Goal: Information Seeking & Learning: Learn about a topic

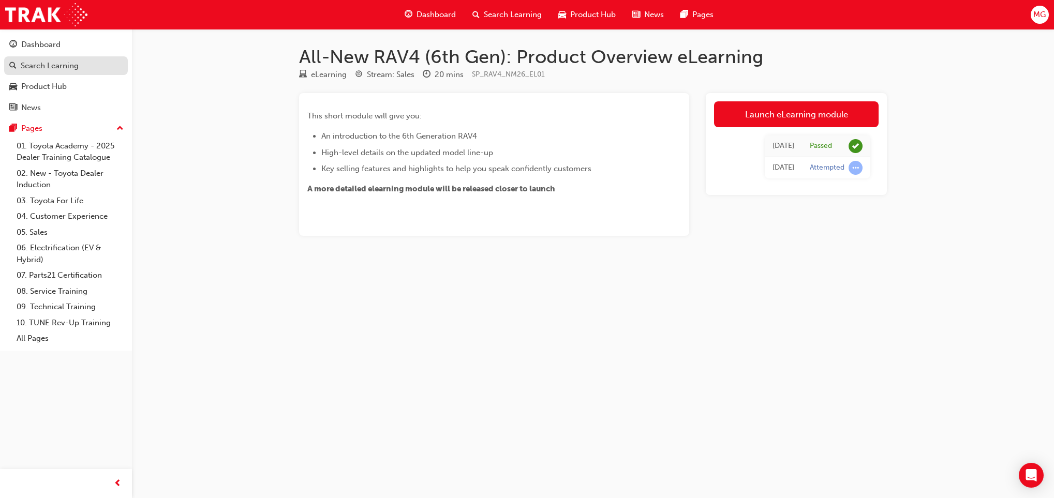
click at [52, 63] on div "Search Learning" at bounding box center [50, 66] width 58 height 12
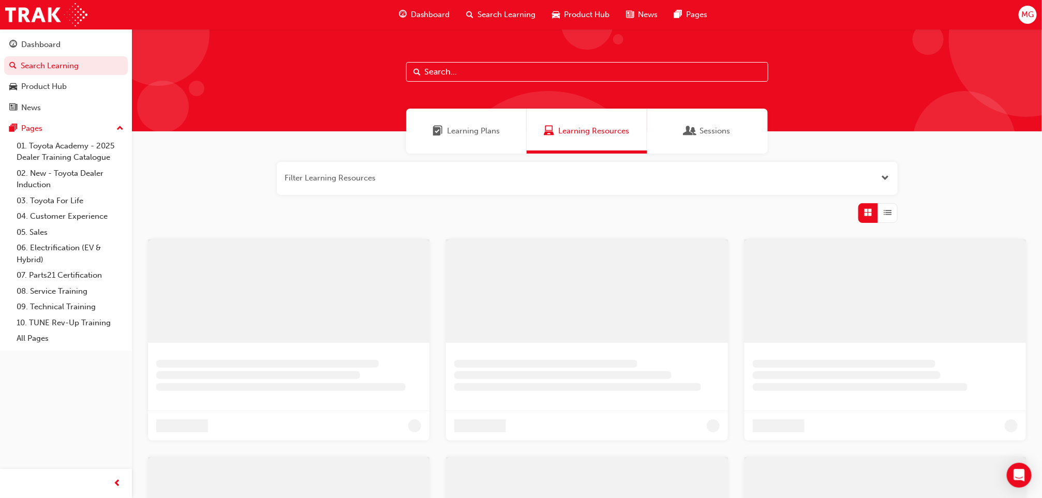
click at [462, 70] on input "text" at bounding box center [587, 72] width 362 height 20
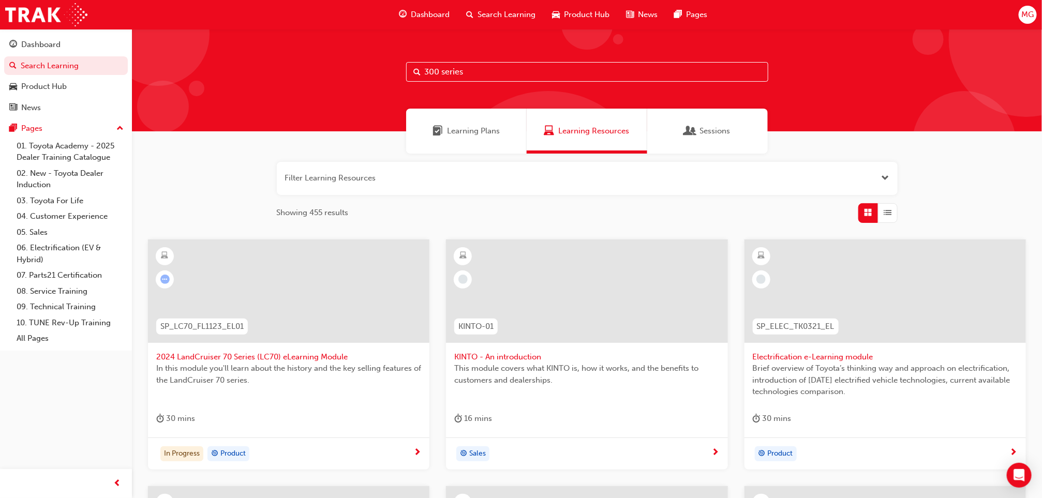
type input "300 series"
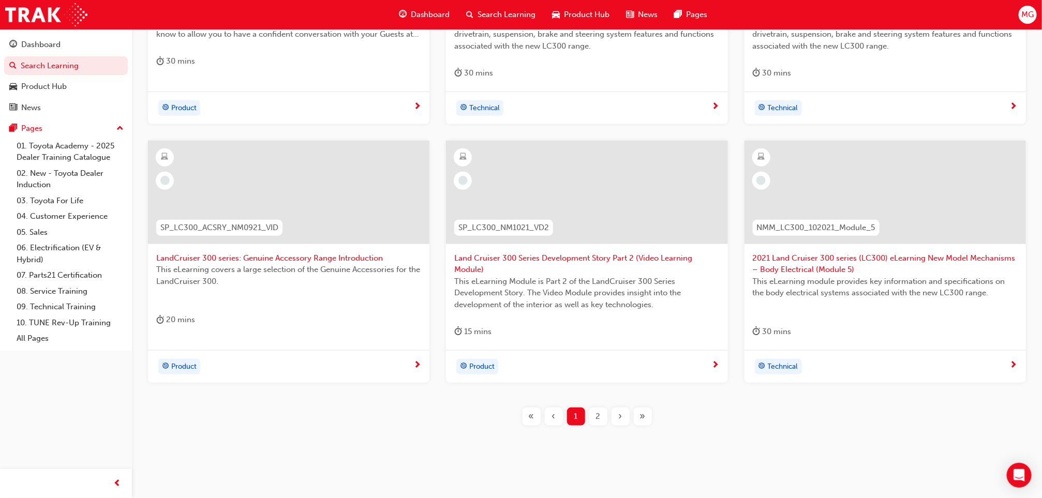
scroll to position [368, 0]
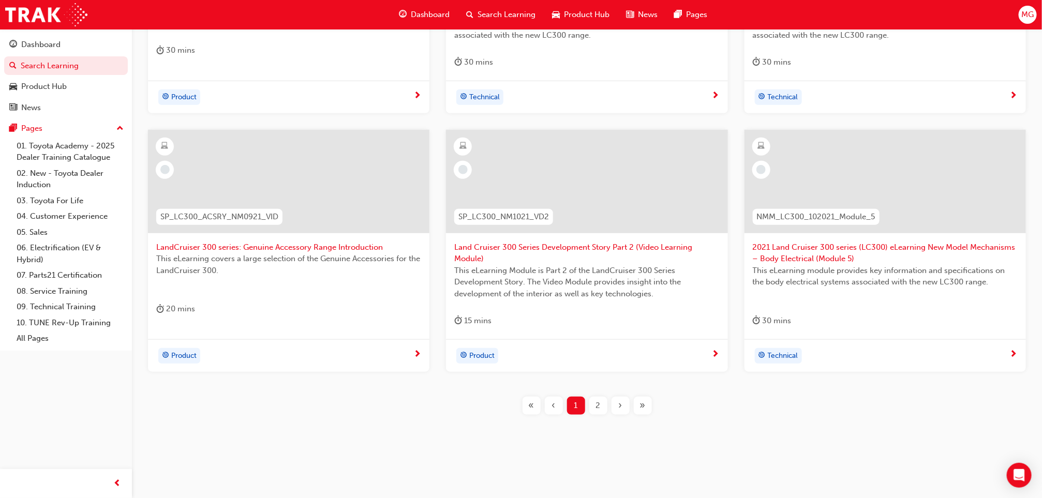
click at [591, 402] on div "2" at bounding box center [598, 406] width 18 height 18
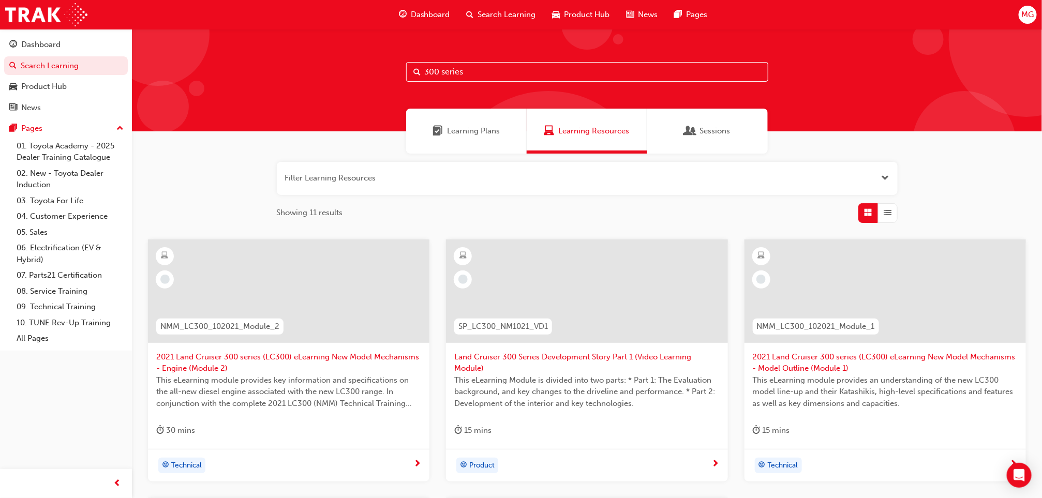
click at [455, 144] on div "Learning Plans" at bounding box center [466, 131] width 121 height 45
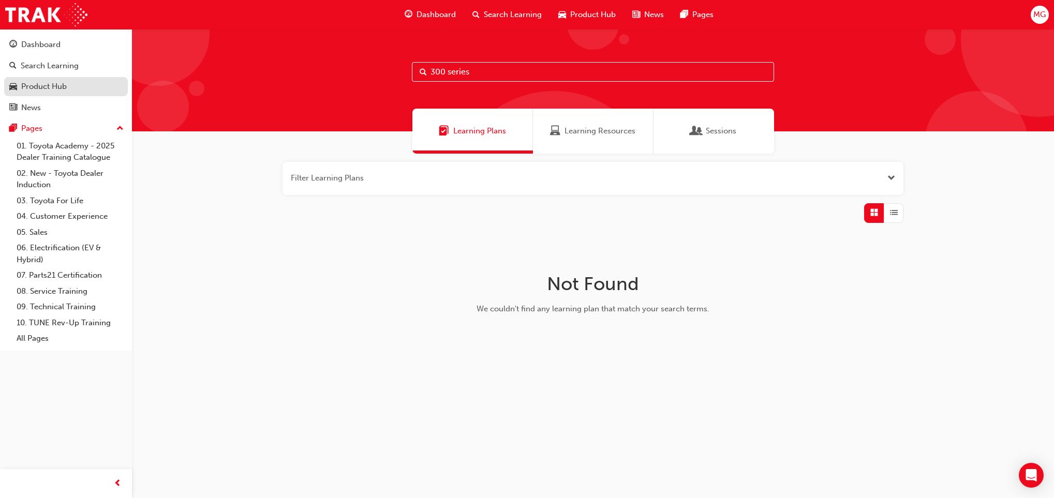
click at [22, 85] on div "Product Hub" at bounding box center [44, 87] width 46 height 12
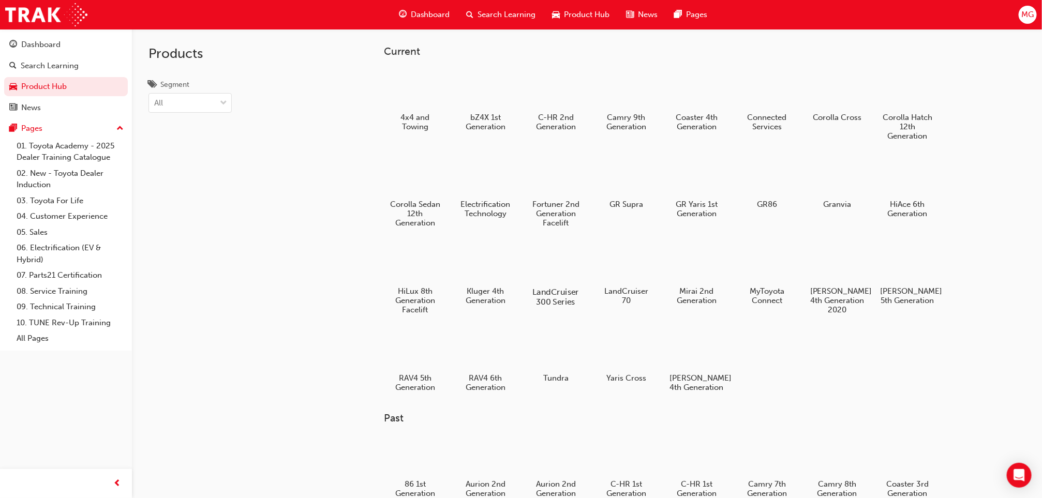
click at [538, 247] on div at bounding box center [555, 262] width 57 height 41
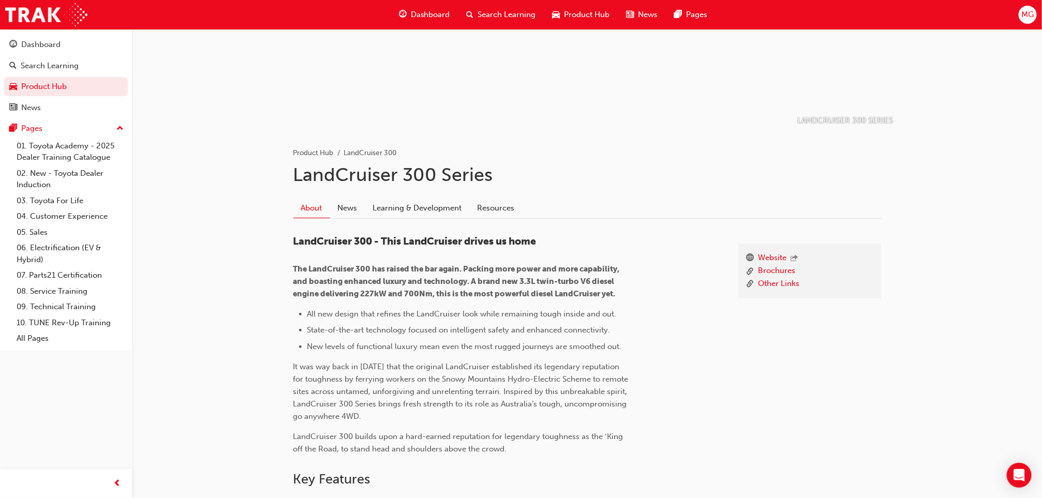
scroll to position [114, 0]
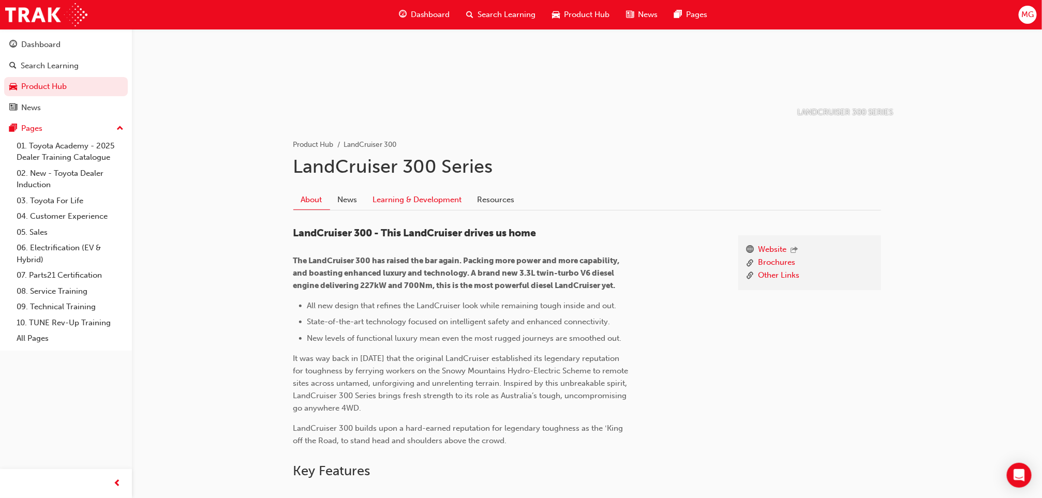
click at [407, 197] on link "Learning & Development" at bounding box center [417, 200] width 105 height 20
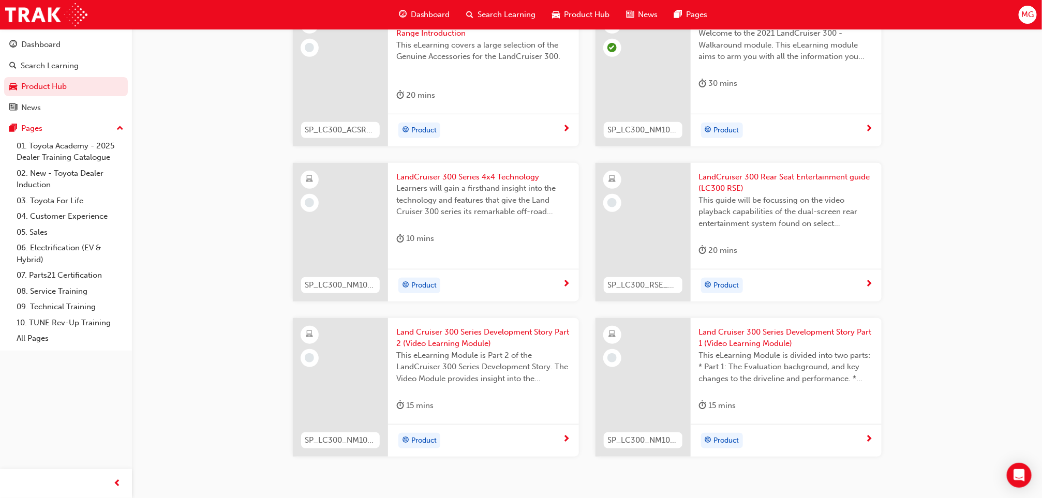
scroll to position [329, 0]
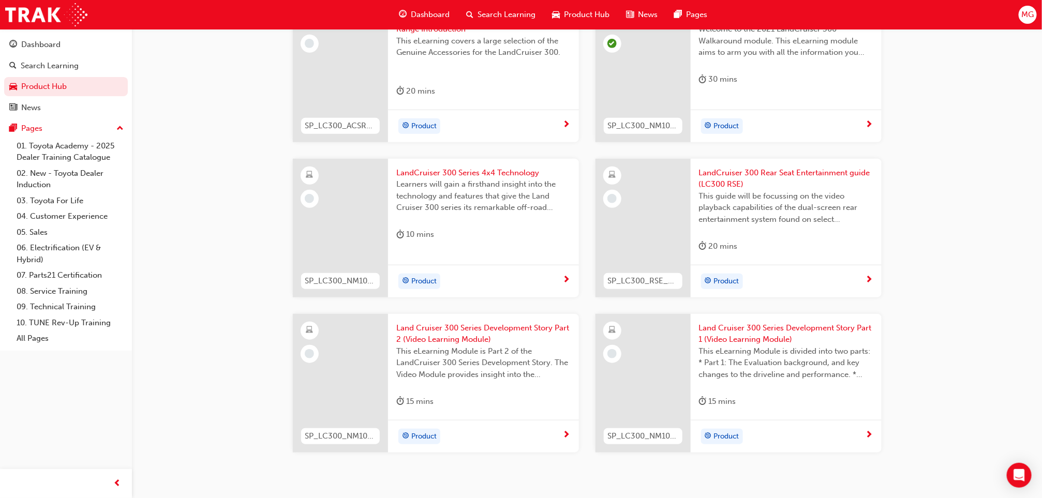
click at [438, 168] on span "LandCruiser 300 Series 4x4 Technology" at bounding box center [483, 173] width 174 height 12
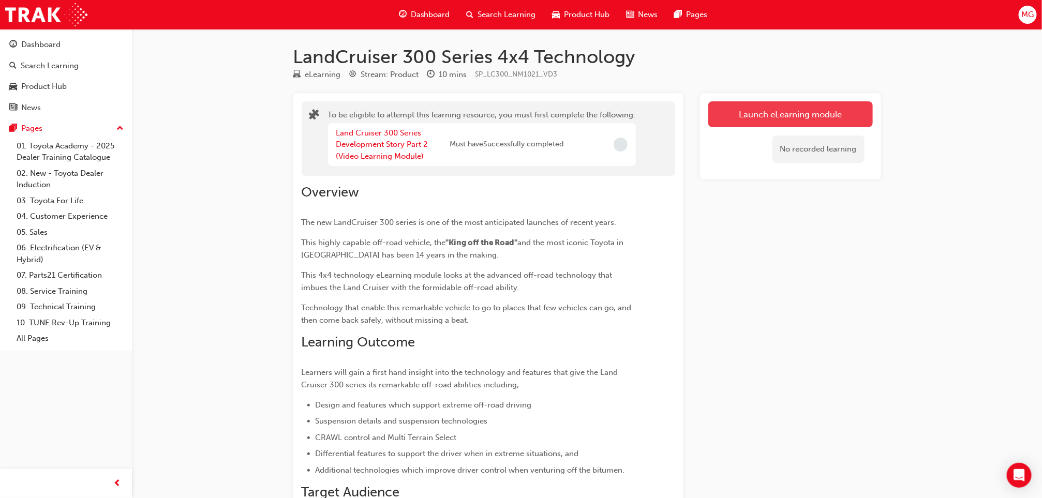
click at [750, 108] on button "Launch eLearning module" at bounding box center [790, 114] width 165 height 26
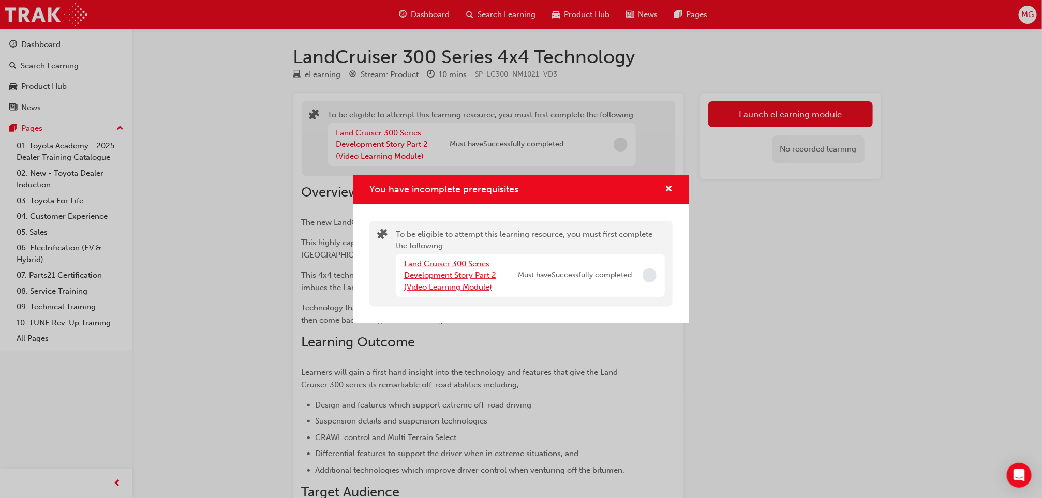
click at [443, 260] on link "Land Cruiser 300 Series Development Story Part 2 (Video Learning Module)" at bounding box center [450, 275] width 92 height 33
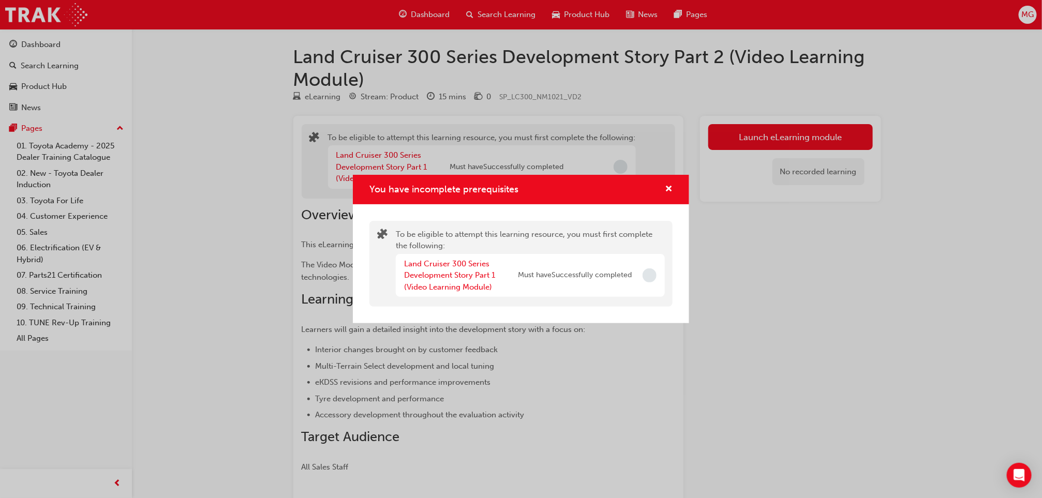
click at [454, 268] on div "Land Cruiser 300 Series Development Story Part 1 (Video Learning Module)" at bounding box center [461, 275] width 114 height 35
click at [449, 278] on link "Land Cruiser 300 Series Development Story Part 1 (Video Learning Module)" at bounding box center [449, 275] width 91 height 33
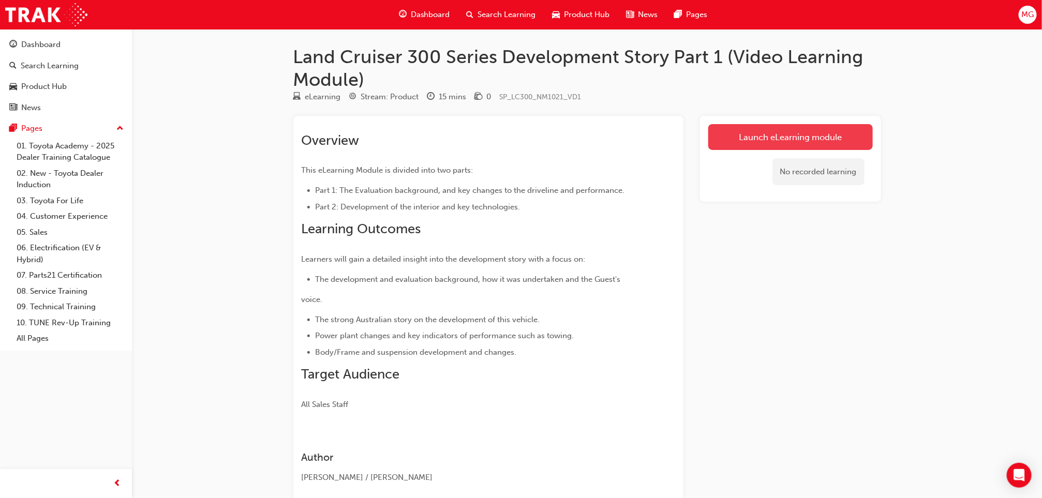
click at [745, 149] on link "Launch eLearning module" at bounding box center [790, 137] width 165 height 26
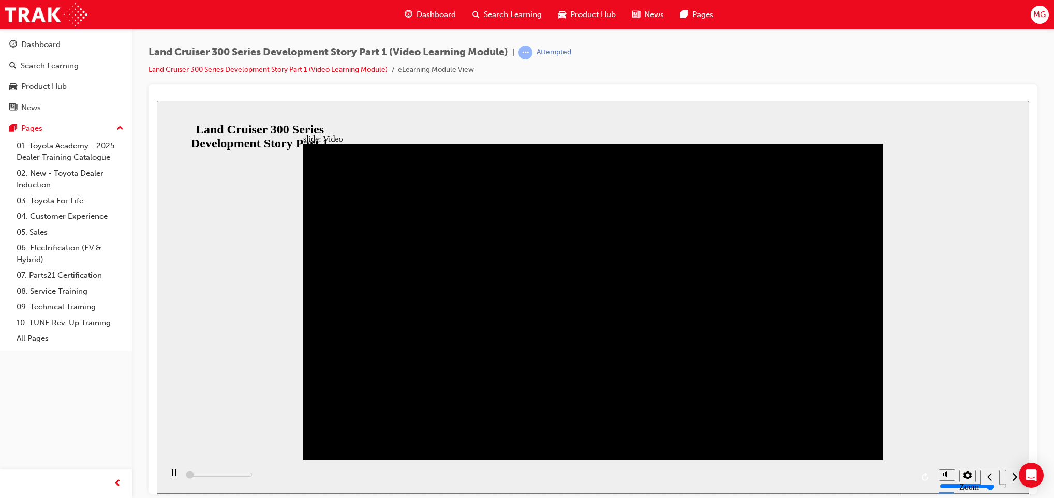
click at [166, 480] on div "play/pause" at bounding box center [174, 478] width 18 height 18
click at [168, 471] on div "play/pause" at bounding box center [174, 478] width 18 height 18
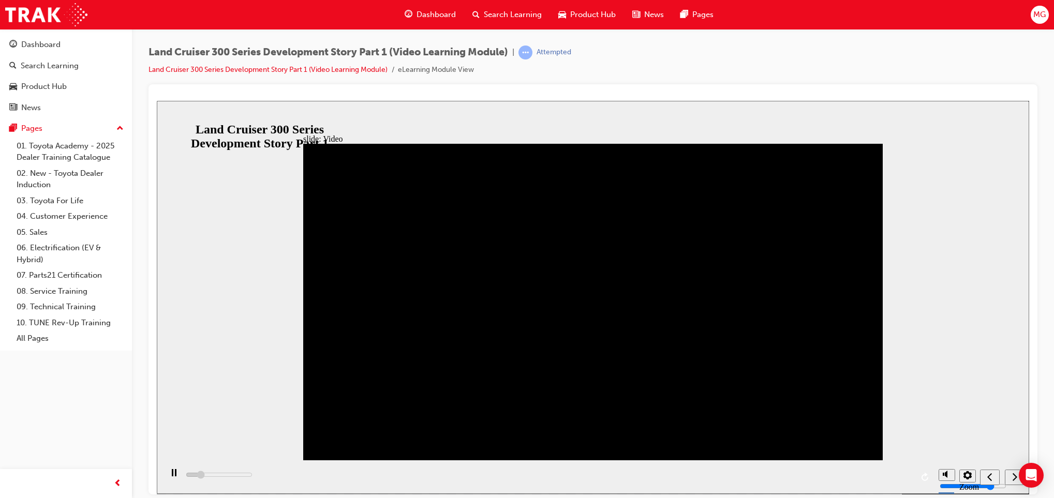
click at [253, 309] on div "slide: Video Video_Icon_Digital_System_RGB_REV.png Click to play video Click to…" at bounding box center [593, 296] width 872 height 393
click at [172, 474] on rect "play/pause" at bounding box center [173, 472] width 2 height 7
click at [171, 474] on icon "play/pause" at bounding box center [174, 472] width 6 height 7
click at [172, 474] on rect "play/pause" at bounding box center [173, 472] width 2 height 7
click at [171, 474] on icon "play/pause" at bounding box center [174, 472] width 6 height 7
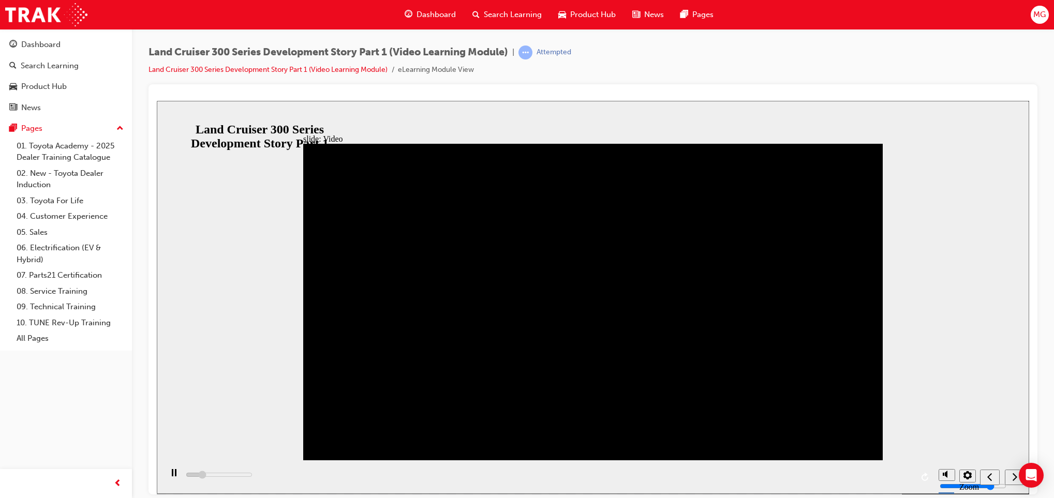
click at [172, 474] on rect "play/pause" at bounding box center [173, 472] width 2 height 7
click at [162, 468] on button "play/pause" at bounding box center [171, 477] width 18 height 18
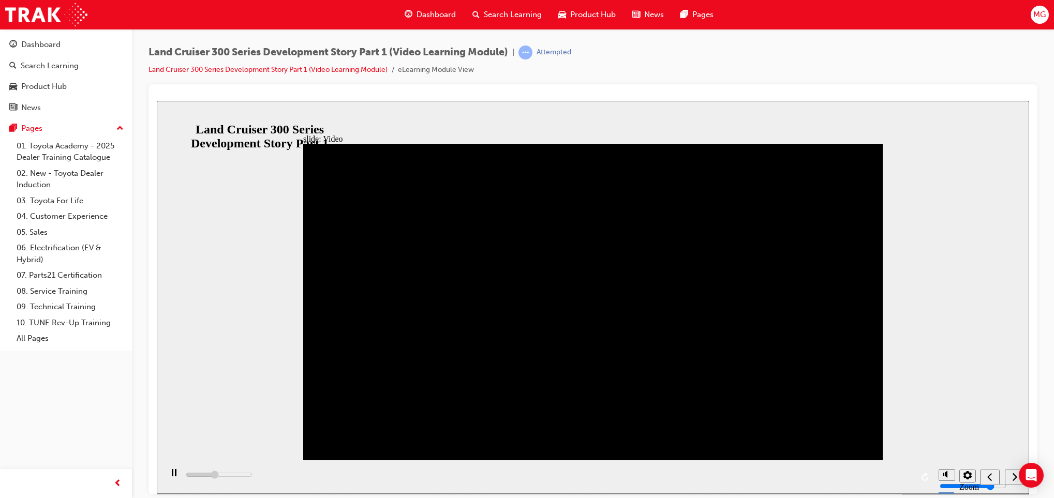
drag, startPoint x: 160, startPoint y: 471, endPoint x: 177, endPoint y: 477, distance: 18.2
click at [177, 477] on section "Zoom to fit Accessible text" at bounding box center [593, 477] width 872 height 34
click at [177, 477] on div "play/pause" at bounding box center [174, 478] width 18 height 18
click at [171, 461] on div "playback controls" at bounding box center [547, 477] width 771 height 34
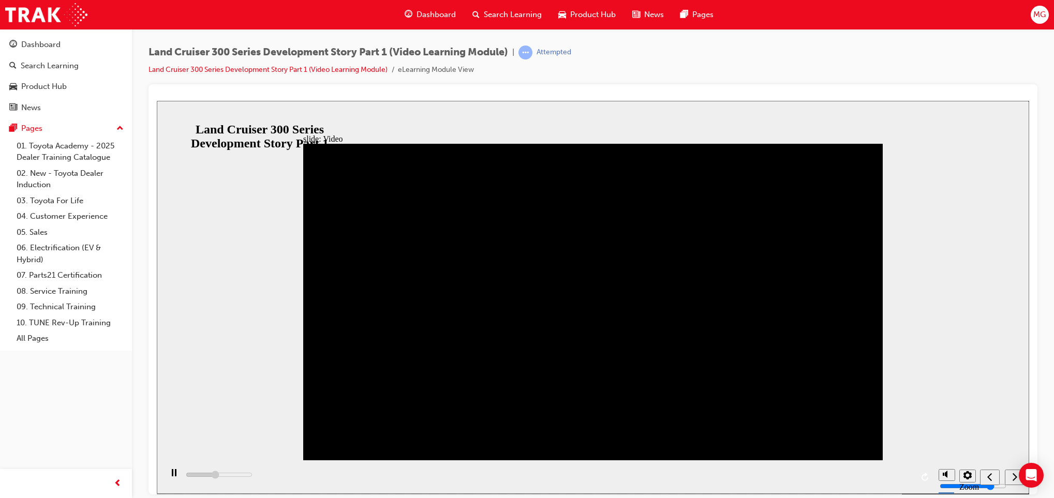
click at [167, 479] on div "play/pause" at bounding box center [174, 478] width 18 height 18
click at [167, 476] on div "play/pause" at bounding box center [174, 478] width 18 height 18
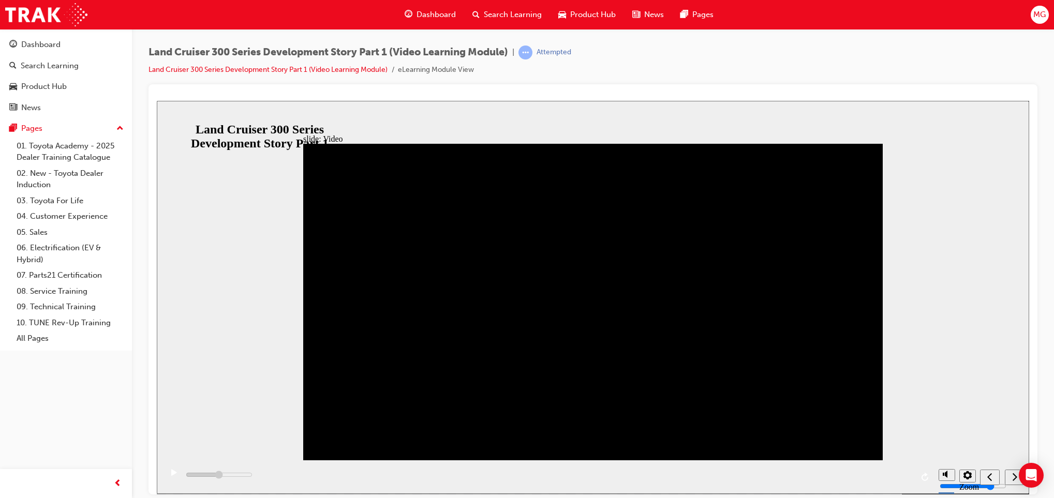
drag, startPoint x: 483, startPoint y: 423, endPoint x: 359, endPoint y: 387, distance: 129.7
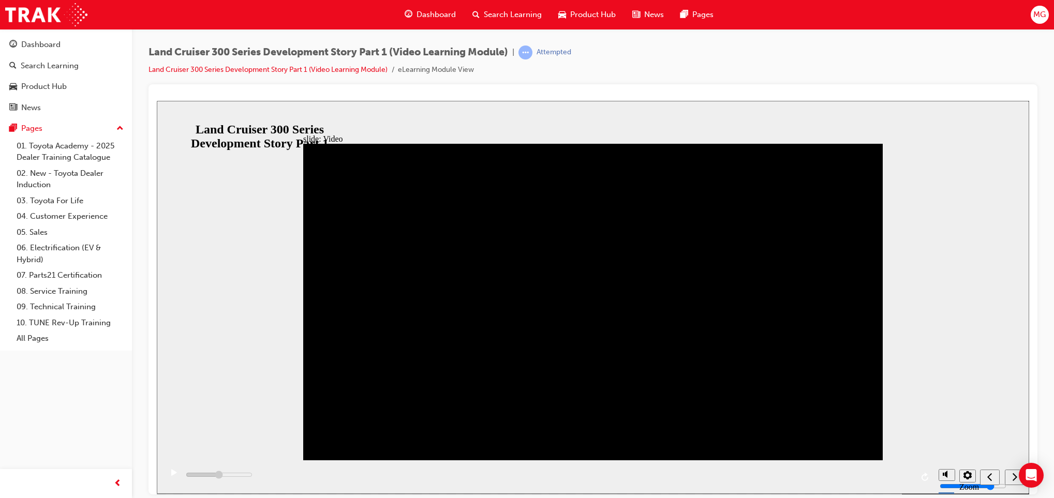
click at [174, 473] on div "play/pause" at bounding box center [174, 478] width 18 height 18
click at [162, 468] on button "play/pause" at bounding box center [171, 477] width 18 height 18
click at [641, 476] on div "playback controls" at bounding box center [547, 477] width 771 height 34
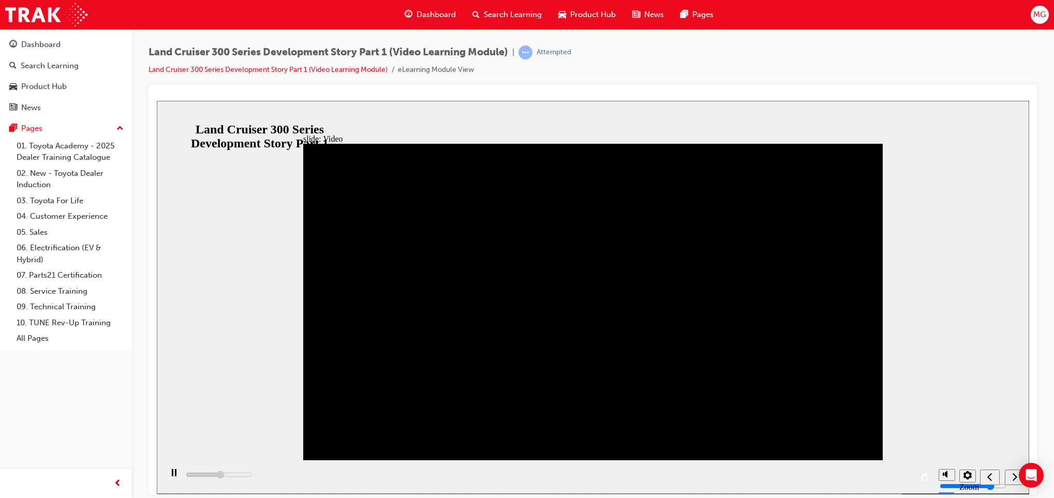
click at [641, 475] on div "playback controls" at bounding box center [547, 477] width 771 height 34
click at [613, 473] on div "playback controls" at bounding box center [547, 477] width 771 height 34
drag, startPoint x: 561, startPoint y: 473, endPoint x: 653, endPoint y: 478, distance: 92.7
click at [653, 478] on div "playback controls" at bounding box center [547, 477] width 771 height 34
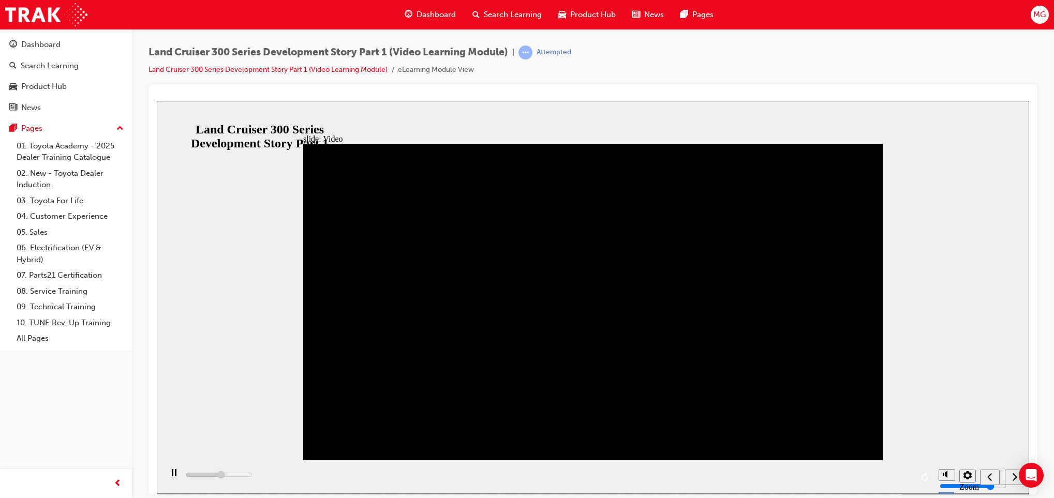
click at [653, 478] on div "playback controls" at bounding box center [547, 477] width 771 height 34
drag, startPoint x: 653, startPoint y: 478, endPoint x: 579, endPoint y: 352, distance: 146.3
click at [579, 352] on div "slide: Video Video_Icon_Digital_System_RGB_REV.png Click to play video Click to…" at bounding box center [593, 296] width 872 height 393
click at [175, 476] on rect "play/pause" at bounding box center [176, 472] width 2 height 7
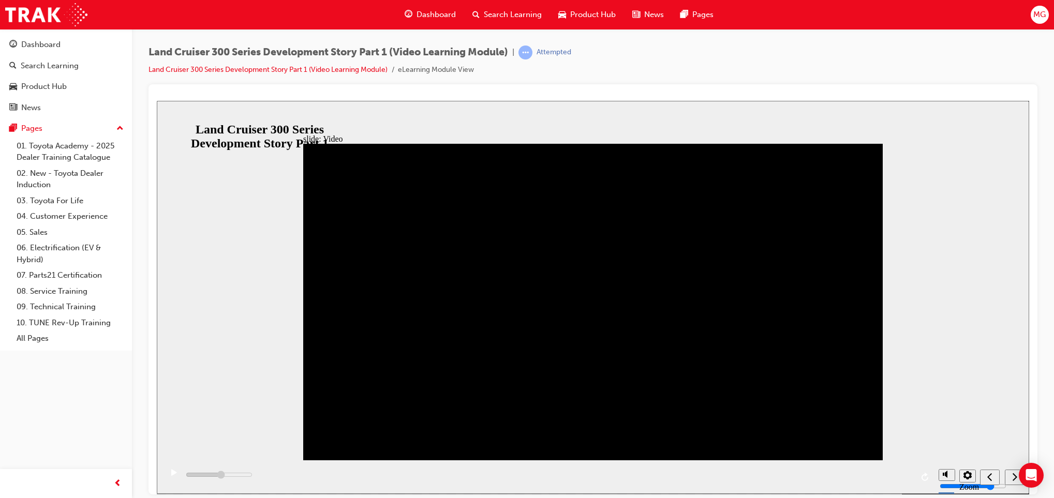
click at [1012, 476] on nav "slide navigation" at bounding box center [1002, 477] width 44 height 34
click at [690, 476] on div "playback controls" at bounding box center [547, 477] width 771 height 34
click at [694, 481] on div "playback controls" at bounding box center [547, 477] width 771 height 34
click at [989, 476] on icon "previous" at bounding box center [989, 477] width 5 height 8
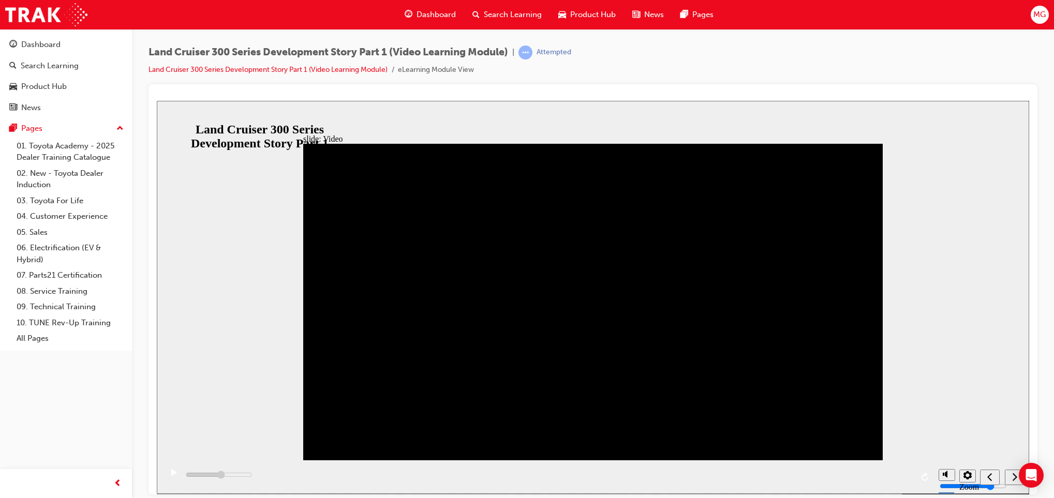
click at [671, 477] on div "playback controls" at bounding box center [547, 477] width 771 height 34
drag, startPoint x: 573, startPoint y: 475, endPoint x: 612, endPoint y: 474, distance: 38.8
drag, startPoint x: 612, startPoint y: 474, endPoint x: 563, endPoint y: 403, distance: 86.4
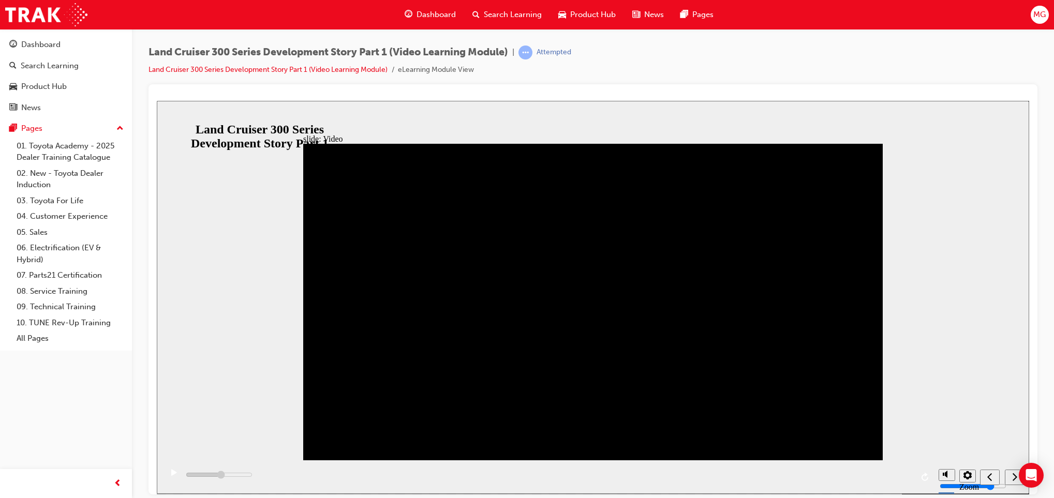
click at [171, 475] on icon "play/pause" at bounding box center [174, 472] width 6 height 7
click at [175, 476] on rect "play/pause" at bounding box center [176, 472] width 2 height 7
click at [759, 474] on div "playback controls" at bounding box center [547, 477] width 771 height 34
click at [923, 481] on icon "replay" at bounding box center [924, 476] width 7 height 8
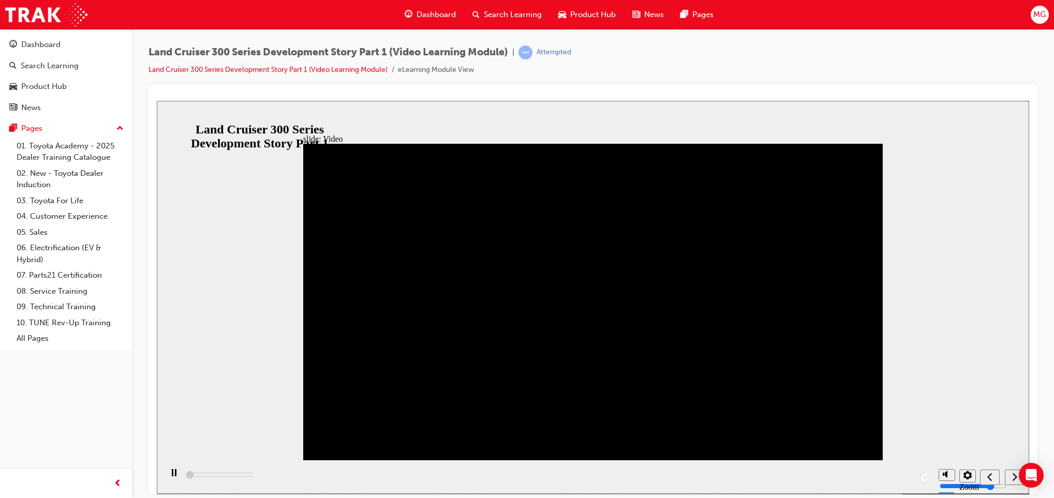
drag, startPoint x: 295, startPoint y: 479, endPoint x: 278, endPoint y: 469, distance: 20.4
click at [278, 469] on div "playback controls" at bounding box center [547, 477] width 771 height 34
drag, startPoint x: 195, startPoint y: 475, endPoint x: 455, endPoint y: 482, distance: 260.8
click at [455, 482] on div "playback controls" at bounding box center [547, 477] width 771 height 34
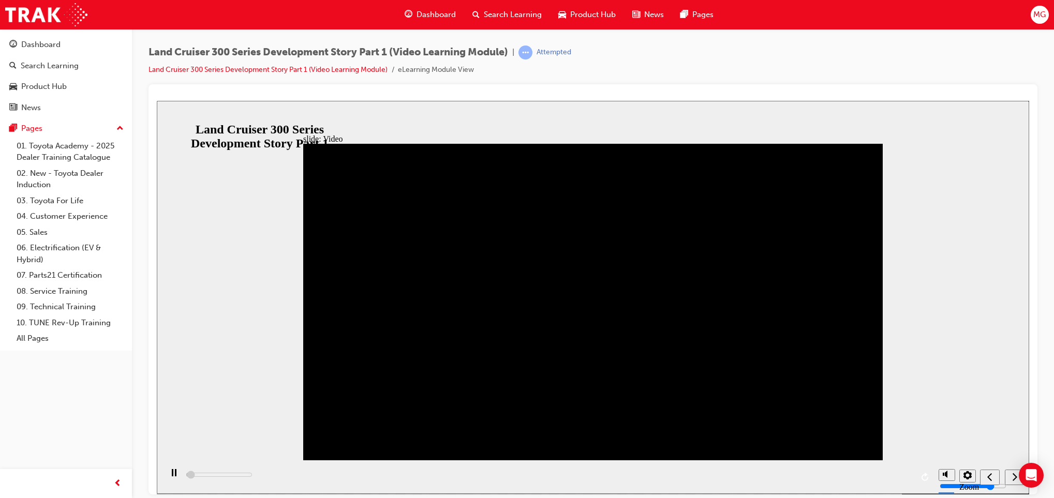
drag, startPoint x: 1015, startPoint y: 475, endPoint x: 886, endPoint y: 149, distance: 350.5
click at [886, 149] on div "slide: Video X Rectangular Hotspot 1 If you go back, you will have to restart t…" at bounding box center [593, 296] width 872 height 393
click at [506, 11] on span "Search Learning" at bounding box center [513, 15] width 58 height 12
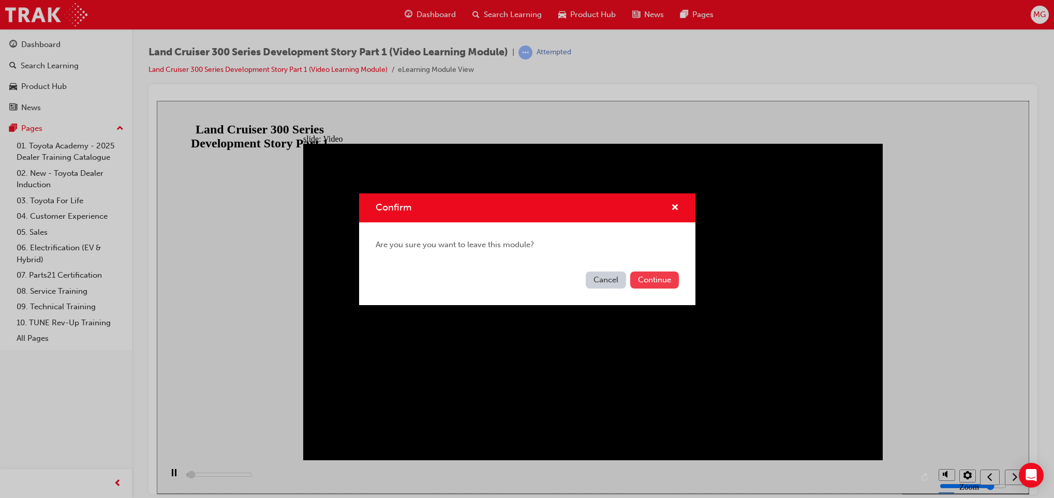
type input "20600"
click at [666, 286] on button "Continue" at bounding box center [654, 280] width 49 height 17
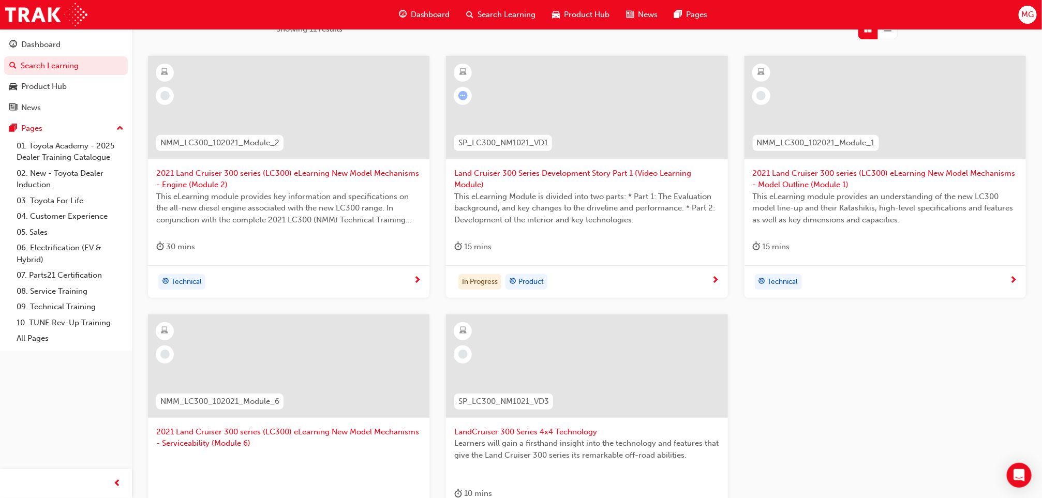
scroll to position [165, 0]
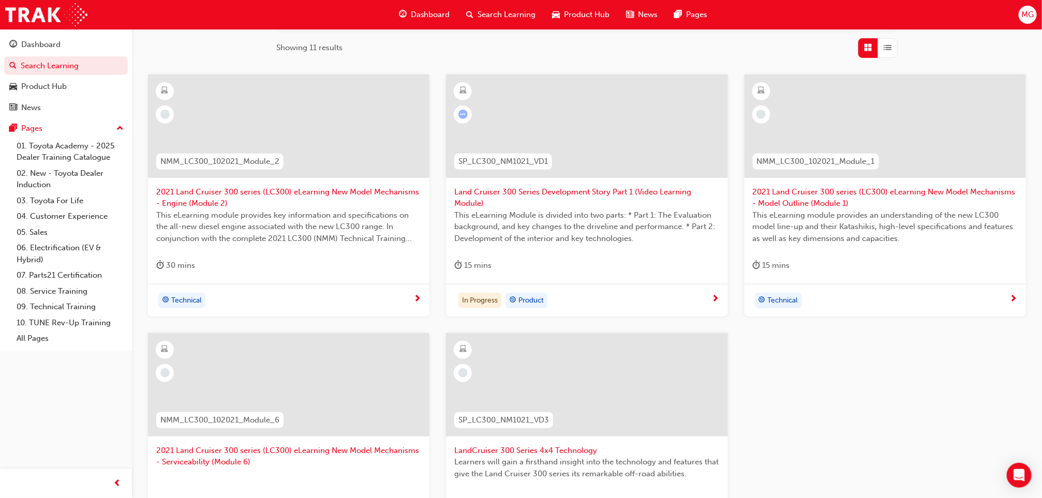
click at [529, 364] on div at bounding box center [586, 384] width 281 height 103
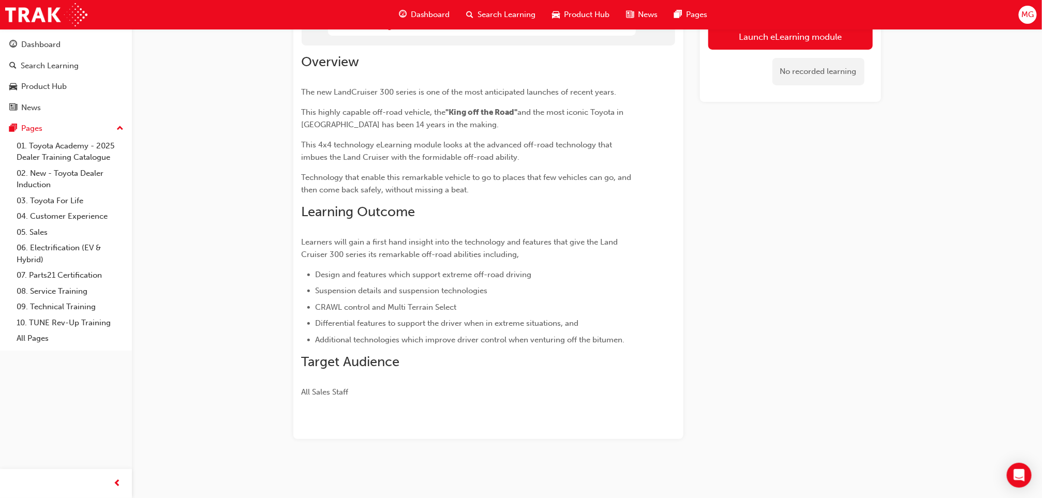
scroll to position [130, 0]
click at [756, 39] on button "Launch eLearning module" at bounding box center [790, 37] width 165 height 26
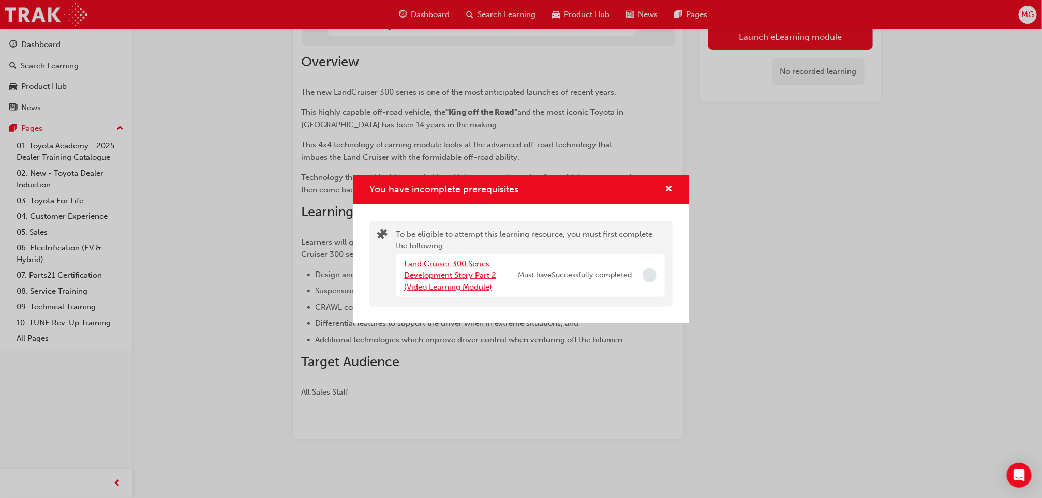
click at [451, 289] on link "Land Cruiser 300 Series Development Story Part 2 (Video Learning Module)" at bounding box center [450, 275] width 92 height 33
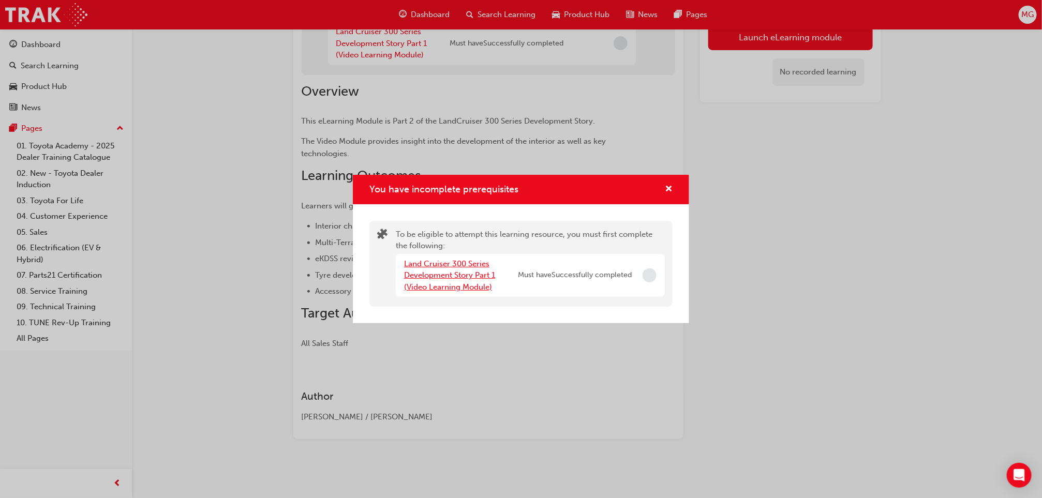
scroll to position [124, 0]
click at [451, 289] on link "Land Cruiser 300 Series Development Story Part 1 (Video Learning Module)" at bounding box center [449, 275] width 91 height 33
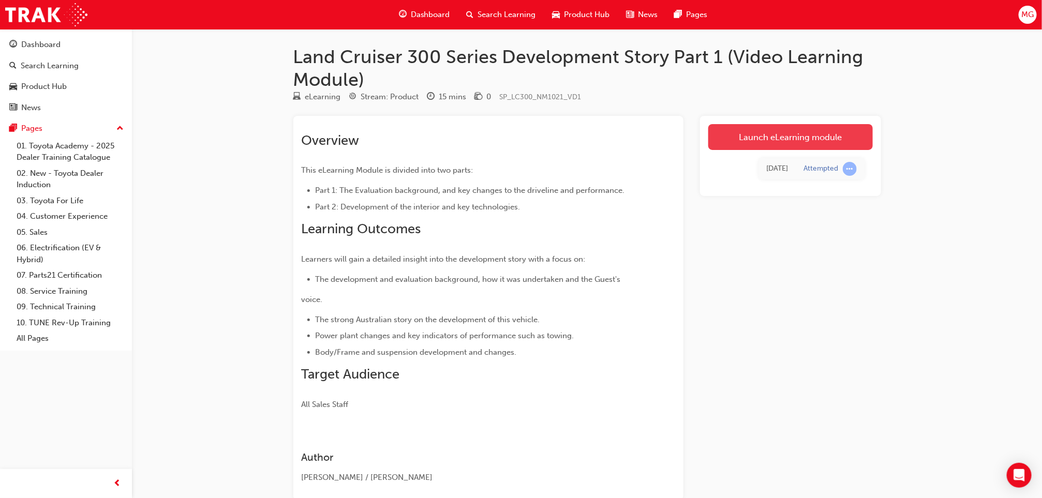
click at [742, 142] on link "Launch eLearning module" at bounding box center [790, 137] width 165 height 26
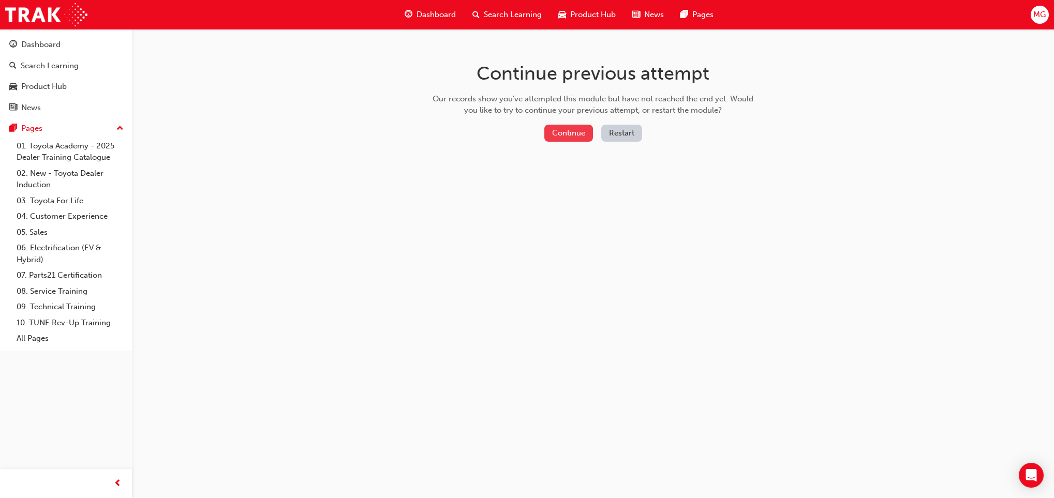
click at [565, 127] on button "Continue" at bounding box center [568, 133] width 49 height 17
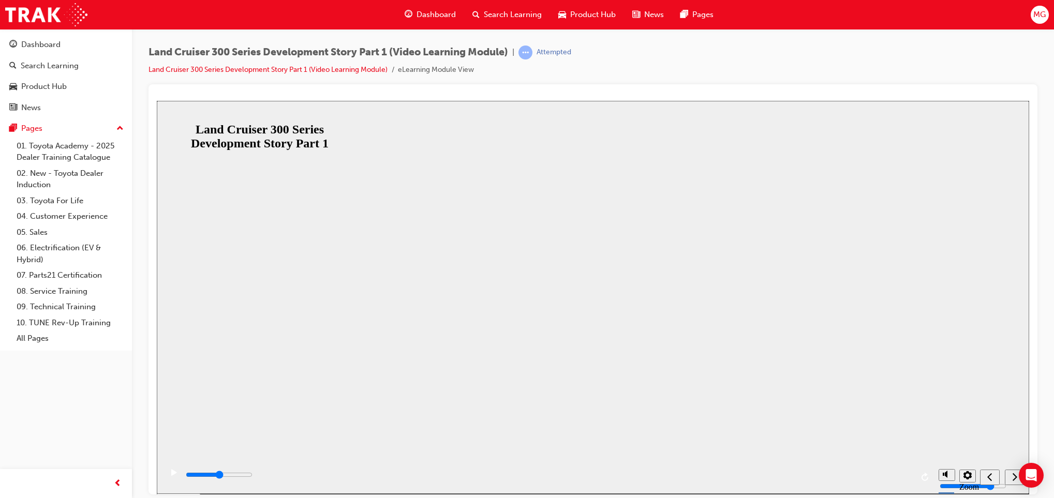
click at [591, 471] on div "Land Cruiser 300 Series Development Story Part 1 Resume Restart Land Cruiser 30…" at bounding box center [593, 494] width 872 height 47
click at [196, 480] on button "Resume" at bounding box center [176, 486] width 39 height 12
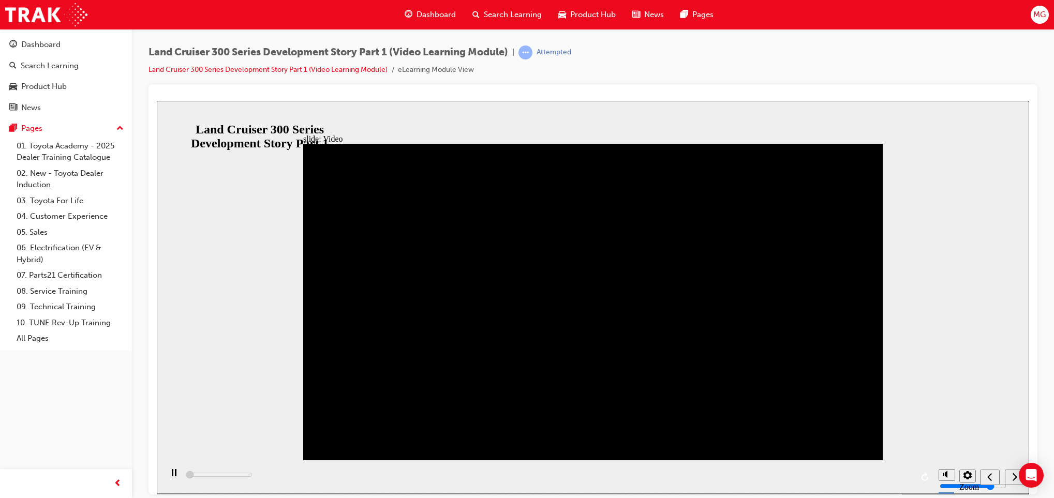
drag, startPoint x: 649, startPoint y: 480, endPoint x: 530, endPoint y: 305, distance: 211.4
click at [530, 305] on div "slide: Video Video_Icon_Digital_System_RGB_REV.png Click to play video Click to…" at bounding box center [593, 296] width 872 height 393
drag, startPoint x: 187, startPoint y: 476, endPoint x: 316, endPoint y: 484, distance: 129.0
click at [316, 484] on div "playback controls" at bounding box center [547, 477] width 771 height 34
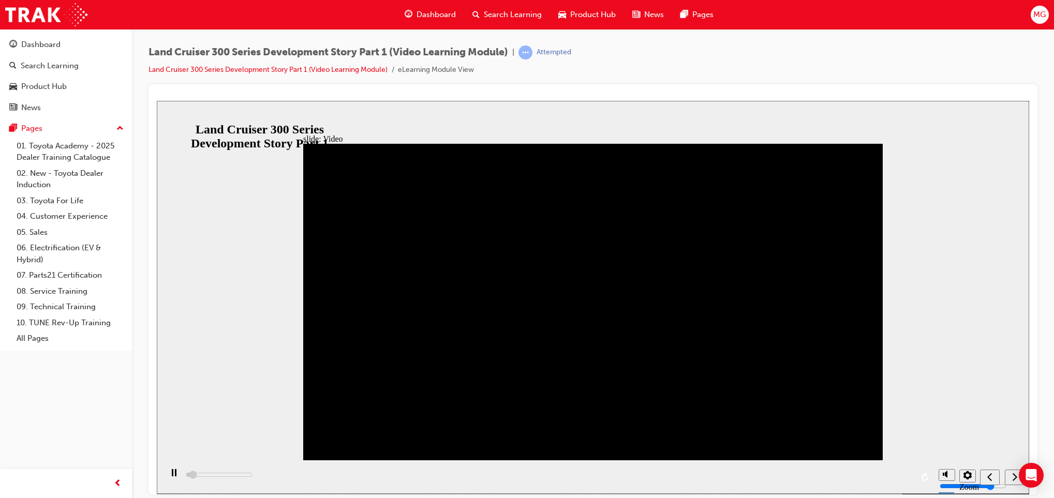
click at [267, 476] on div "playback controls" at bounding box center [547, 477] width 771 height 34
drag, startPoint x: 219, startPoint y: 476, endPoint x: 320, endPoint y: 481, distance: 101.0
click at [320, 481] on div "playback controls" at bounding box center [547, 477] width 771 height 34
click at [297, 473] on div "playback controls" at bounding box center [547, 477] width 771 height 34
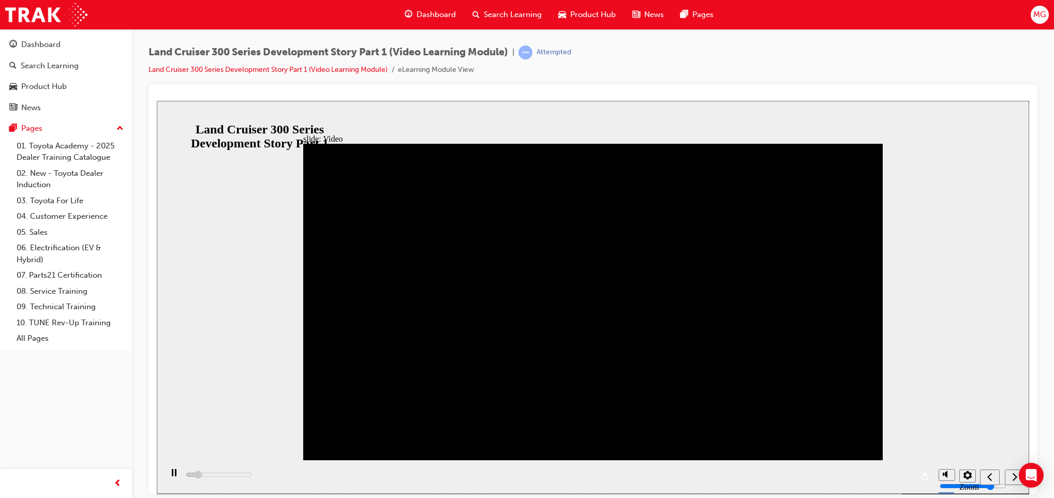
drag, startPoint x: 284, startPoint y: 473, endPoint x: 481, endPoint y: 476, distance: 197.1
click at [481, 476] on div "playback controls" at bounding box center [547, 477] width 771 height 34
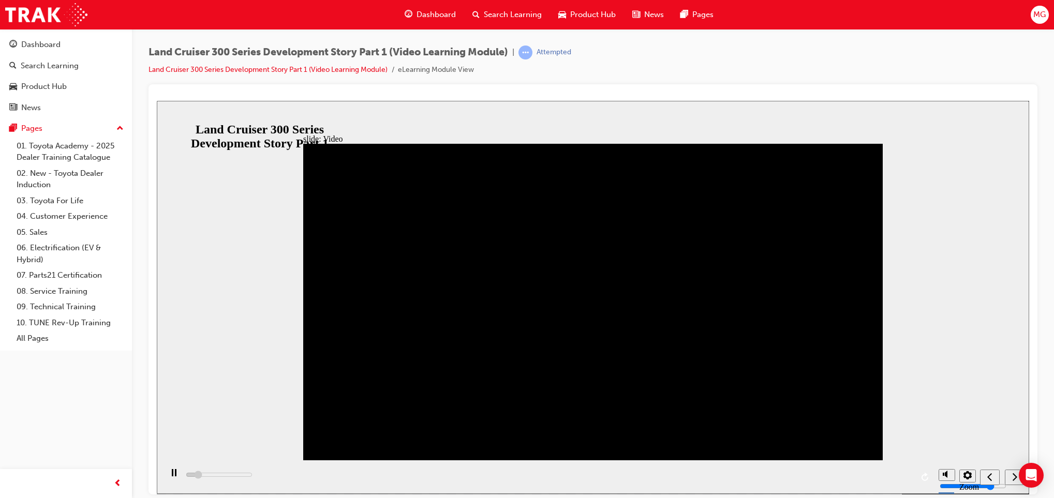
click at [481, 476] on div "playback controls" at bounding box center [547, 477] width 771 height 34
click at [837, 475] on div "playback controls" at bounding box center [547, 477] width 771 height 34
drag, startPoint x: 298, startPoint y: 473, endPoint x: 432, endPoint y: 473, distance: 134.0
click at [432, 473] on div "playback controls" at bounding box center [547, 477] width 771 height 34
drag, startPoint x: 297, startPoint y: 474, endPoint x: 461, endPoint y: 477, distance: 164.5
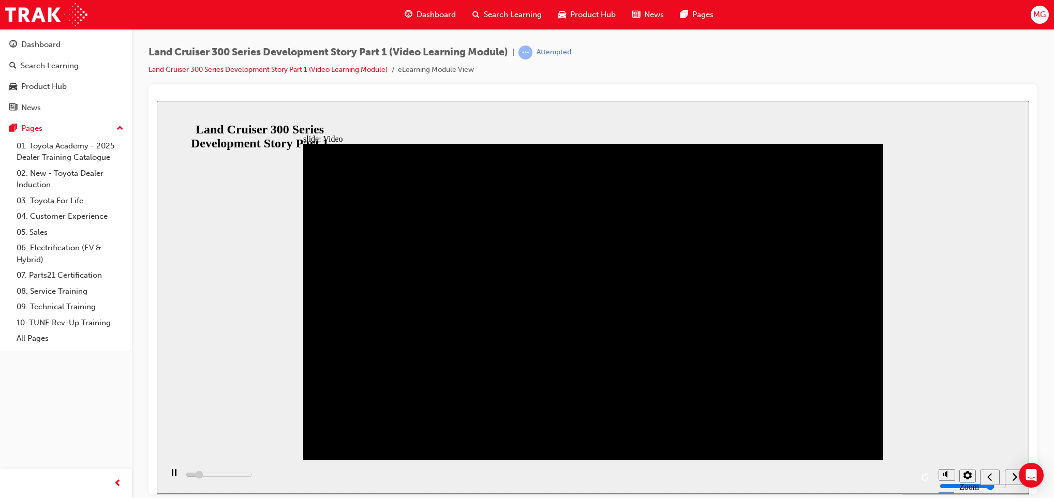
click at [461, 477] on div "playback controls" at bounding box center [547, 477] width 771 height 34
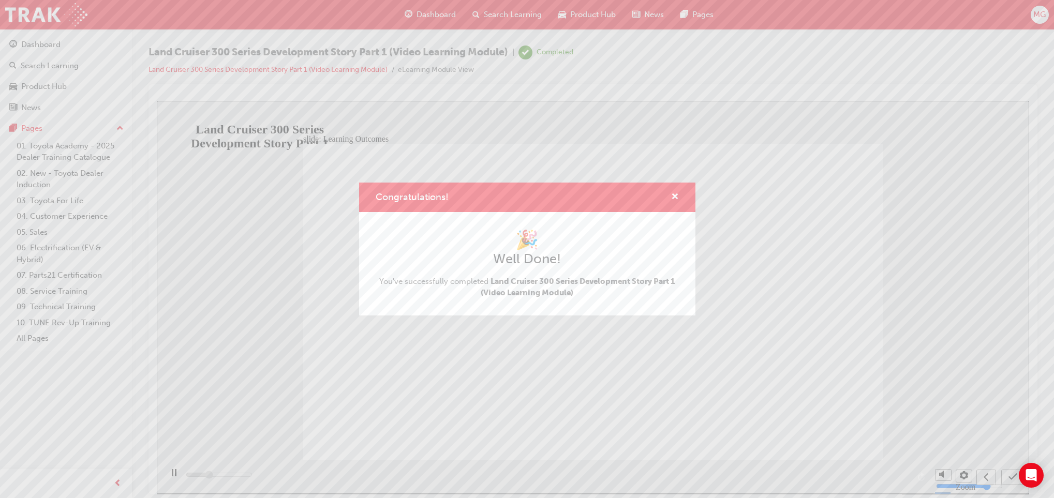
type input "4200"
click at [676, 193] on span "cross-icon" at bounding box center [675, 197] width 8 height 9
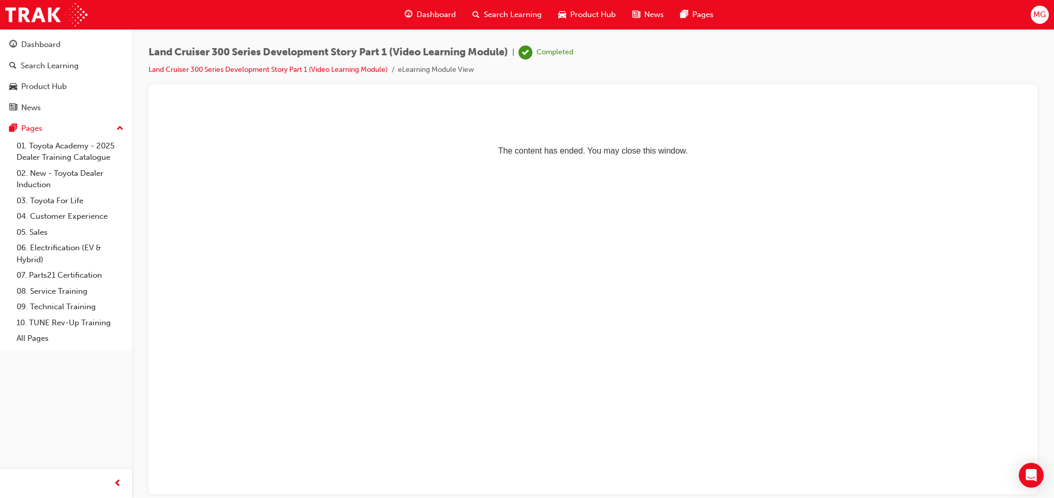
click at [489, 11] on span "Search Learning" at bounding box center [513, 15] width 58 height 12
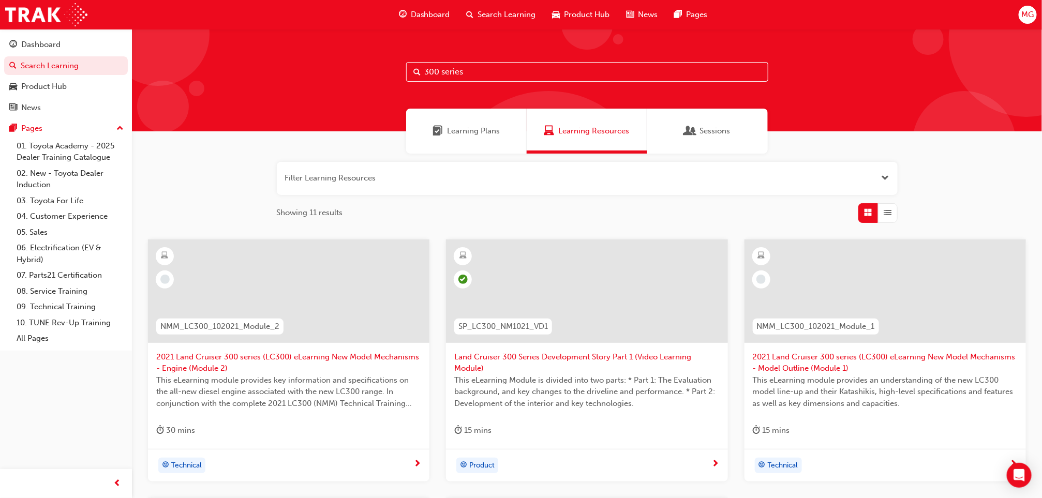
click at [575, 14] on span "Product Hub" at bounding box center [587, 15] width 46 height 12
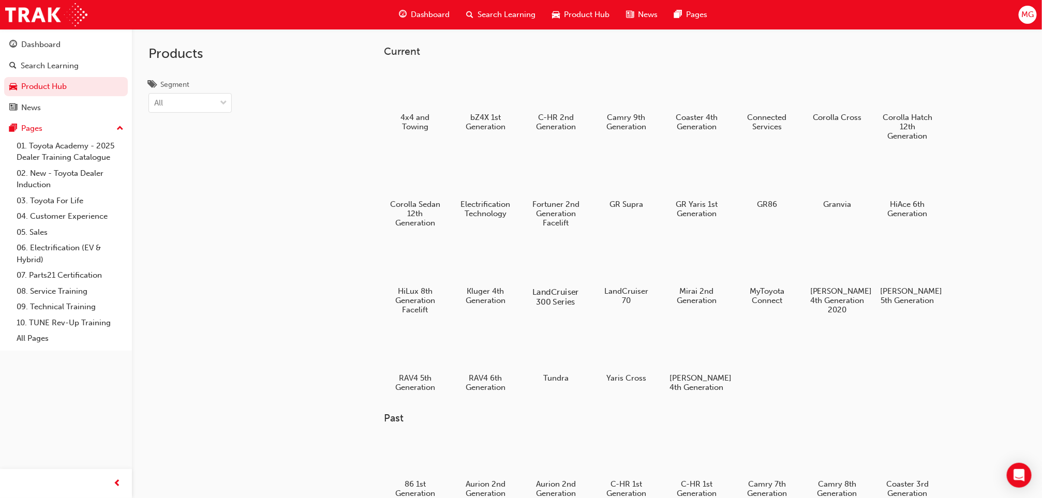
click at [556, 264] on div at bounding box center [555, 262] width 57 height 41
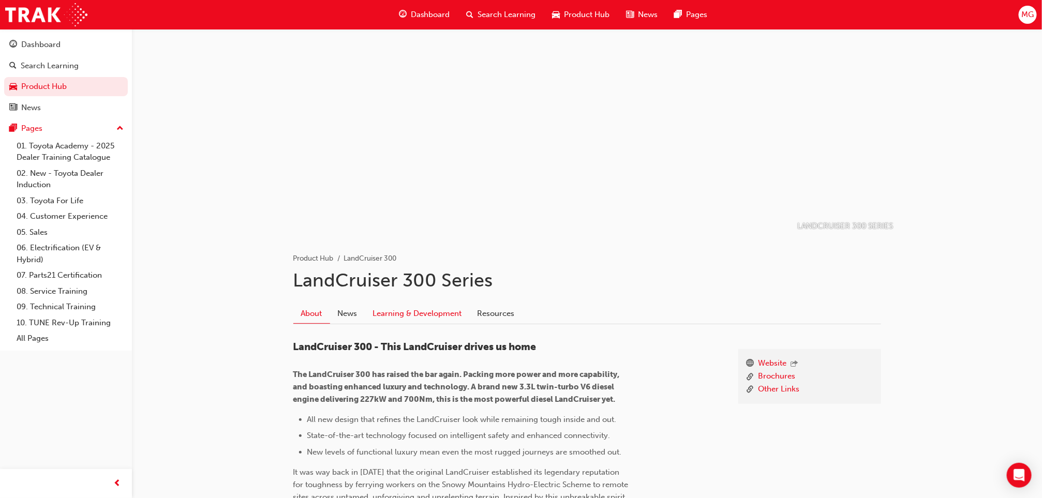
click at [390, 319] on link "Learning & Development" at bounding box center [417, 314] width 105 height 20
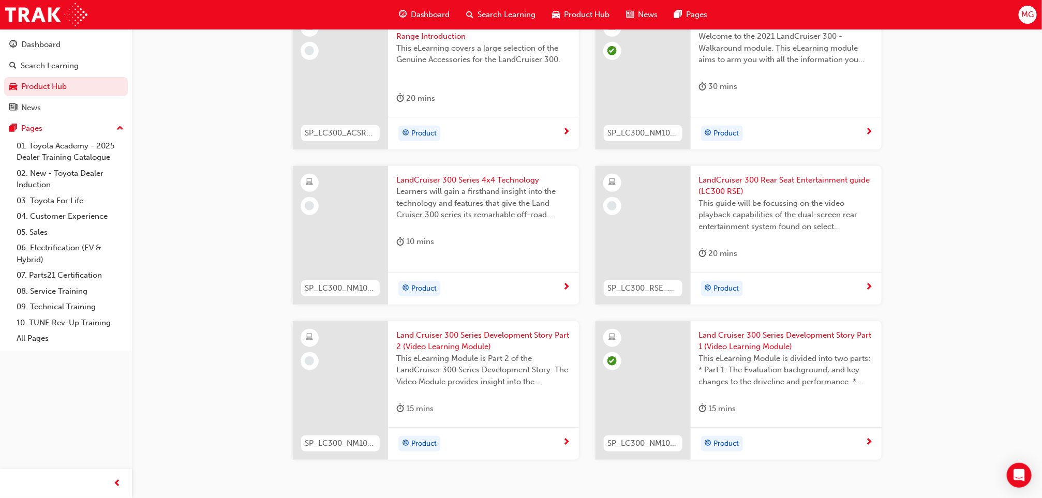
scroll to position [327, 0]
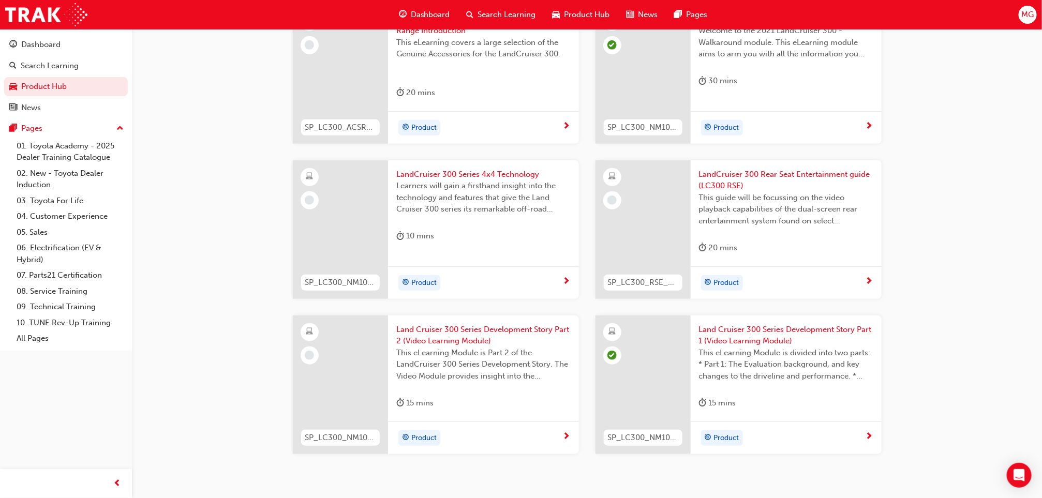
click at [449, 342] on span "Land Cruiser 300 Series Development Story Part 2 (Video Learning Module)" at bounding box center [483, 335] width 174 height 23
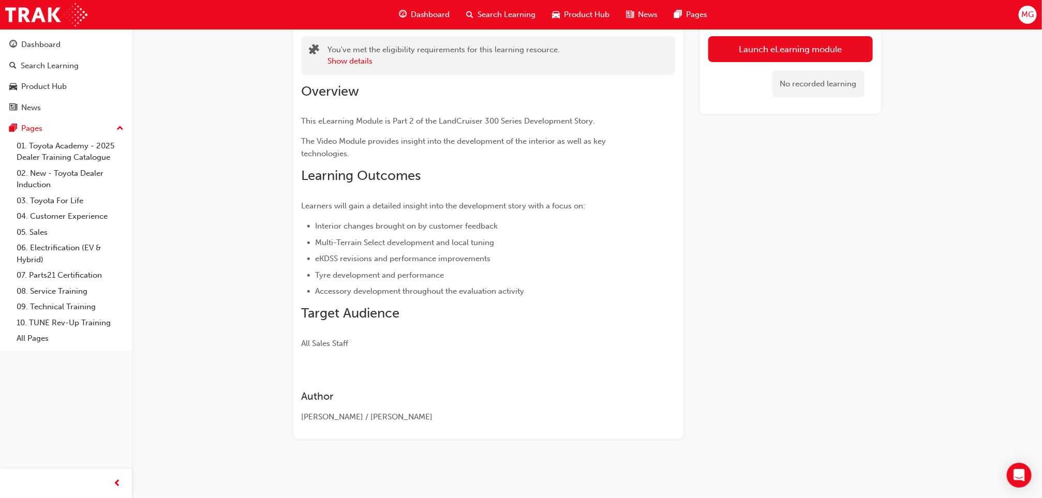
scroll to position [88, 0]
click at [795, 43] on link "Launch eLearning module" at bounding box center [790, 49] width 165 height 26
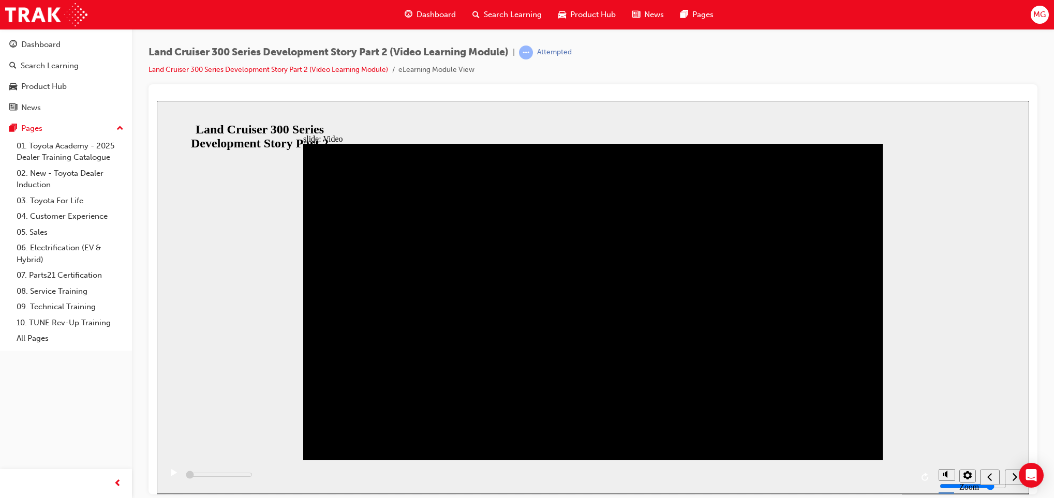
click at [171, 470] on div "play/pause" at bounding box center [174, 478] width 18 height 18
click at [267, 319] on div "slide: Video Video_Icon_Digital_System_RGB_REV.png Click to play video Click to…" at bounding box center [593, 296] width 872 height 393
click at [170, 469] on div "play/pause" at bounding box center [174, 478] width 18 height 18
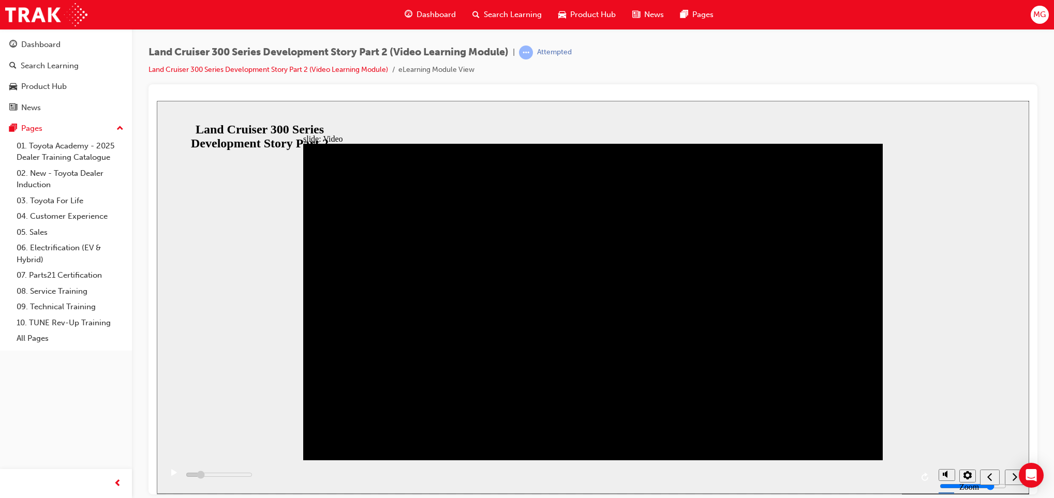
click at [162, 468] on button "play/pause" at bounding box center [171, 477] width 18 height 18
click at [170, 469] on div "play/pause" at bounding box center [174, 478] width 18 height 18
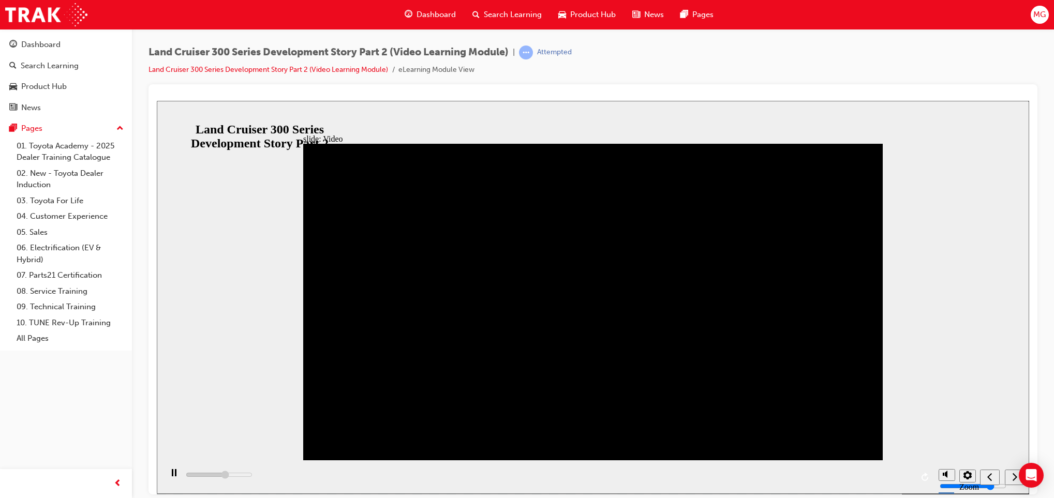
click at [172, 476] on rect "play/pause" at bounding box center [173, 472] width 2 height 7
click at [162, 468] on button "play/pause" at bounding box center [171, 477] width 18 height 18
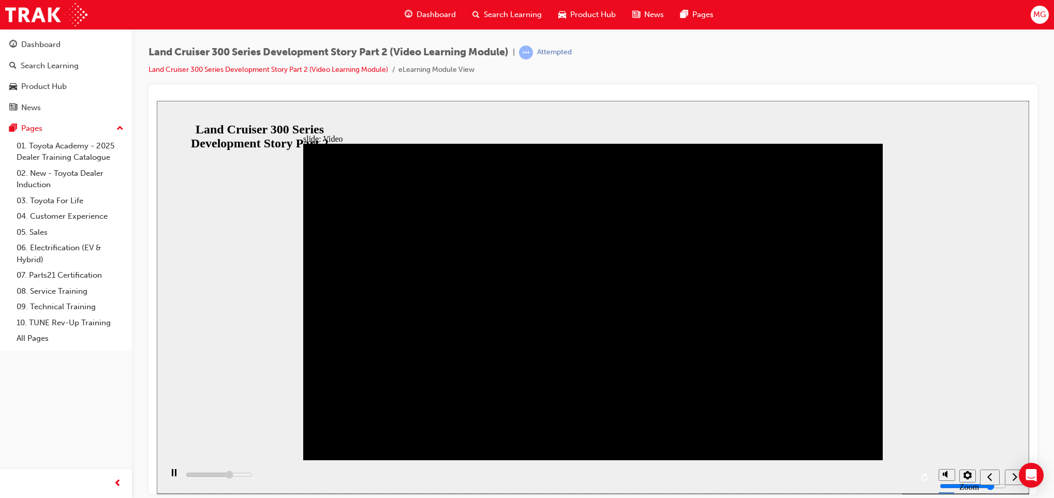
click at [162, 468] on button "play/pause" at bounding box center [171, 477] width 18 height 18
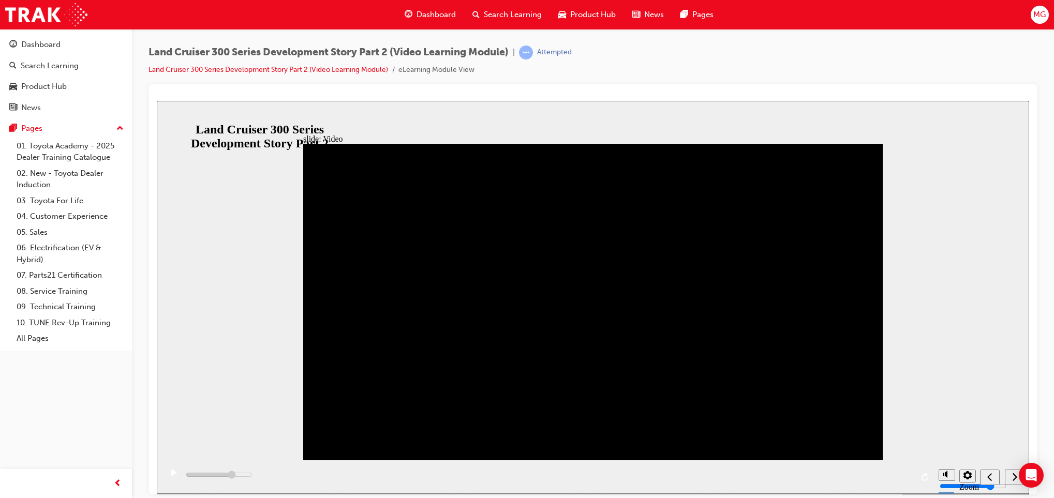
click at [162, 468] on button "play/pause" at bounding box center [171, 477] width 18 height 18
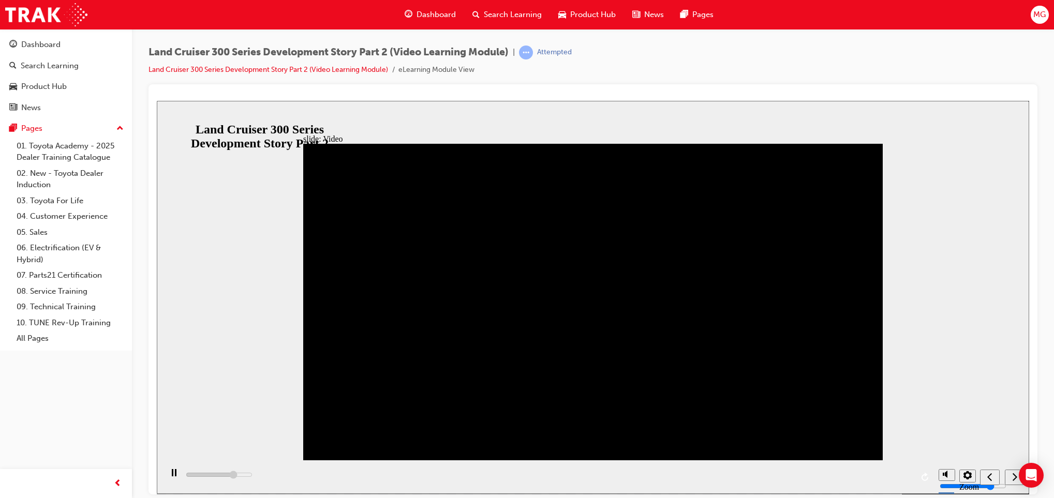
click at [172, 473] on icon "play/pause" at bounding box center [174, 472] width 5 height 7
click at [172, 473] on icon "play/pause" at bounding box center [174, 472] width 6 height 7
click at [1015, 474] on icon "next" at bounding box center [1014, 476] width 5 height 9
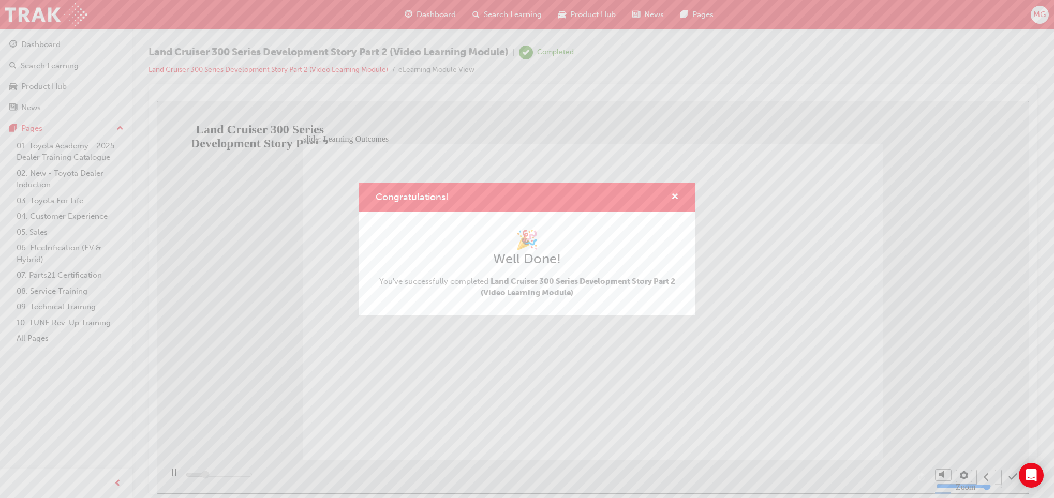
type input "3500"
click at [677, 193] on span "cross-icon" at bounding box center [675, 197] width 8 height 9
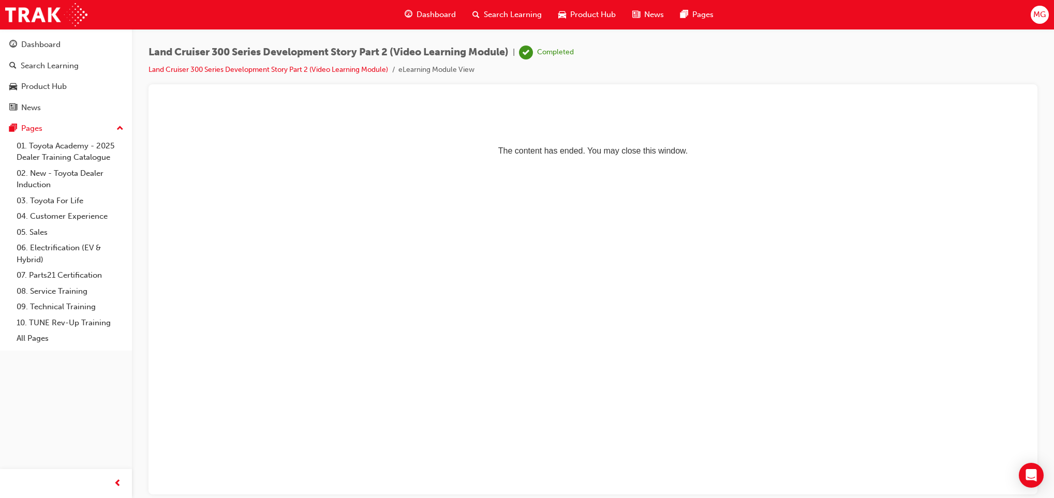
click at [576, 16] on span "Product Hub" at bounding box center [593, 15] width 46 height 12
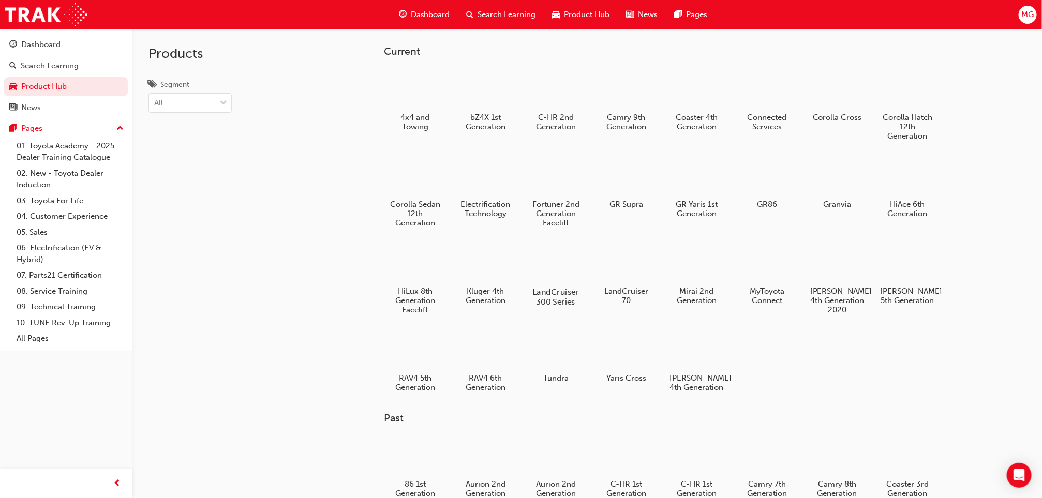
click at [558, 247] on div at bounding box center [555, 262] width 57 height 41
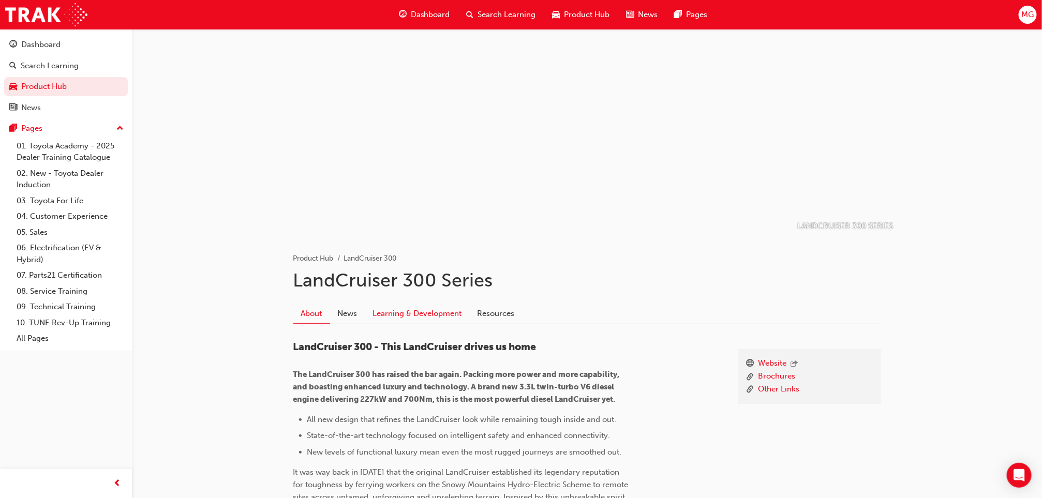
click at [405, 305] on link "Learning & Development" at bounding box center [417, 314] width 105 height 20
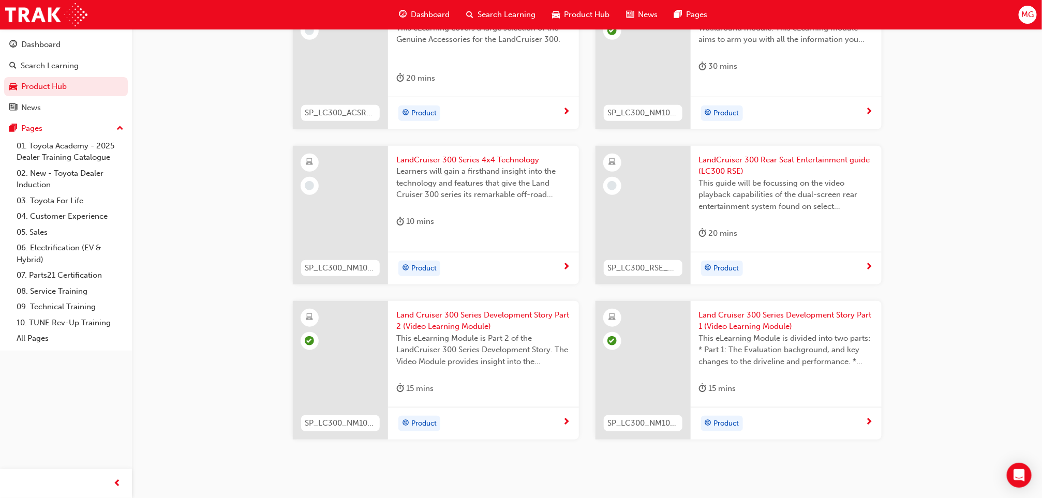
scroll to position [344, 0]
click at [461, 167] on span "Learners will gain a firsthand insight into the technology and features that gi…" at bounding box center [483, 181] width 174 height 35
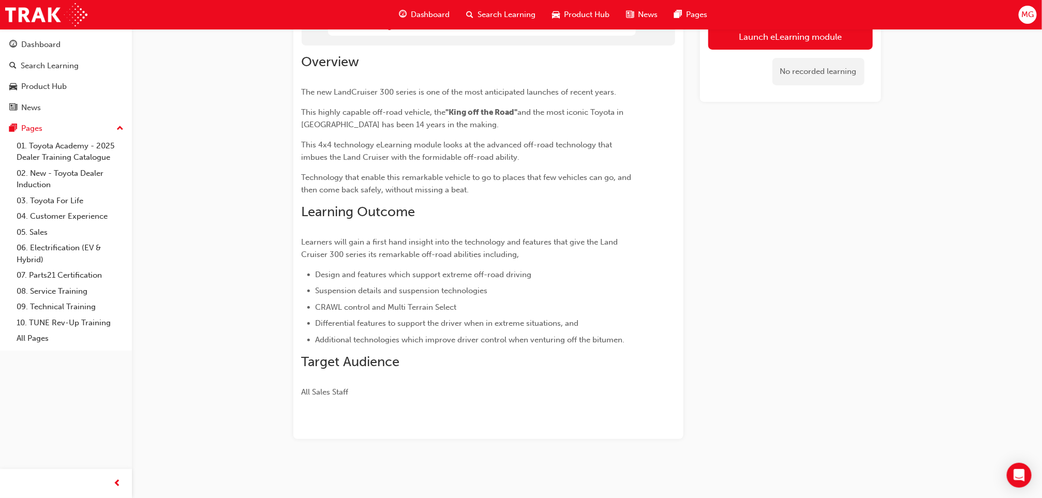
scroll to position [95, 0]
click at [750, 31] on link "Launch eLearning module" at bounding box center [790, 37] width 165 height 26
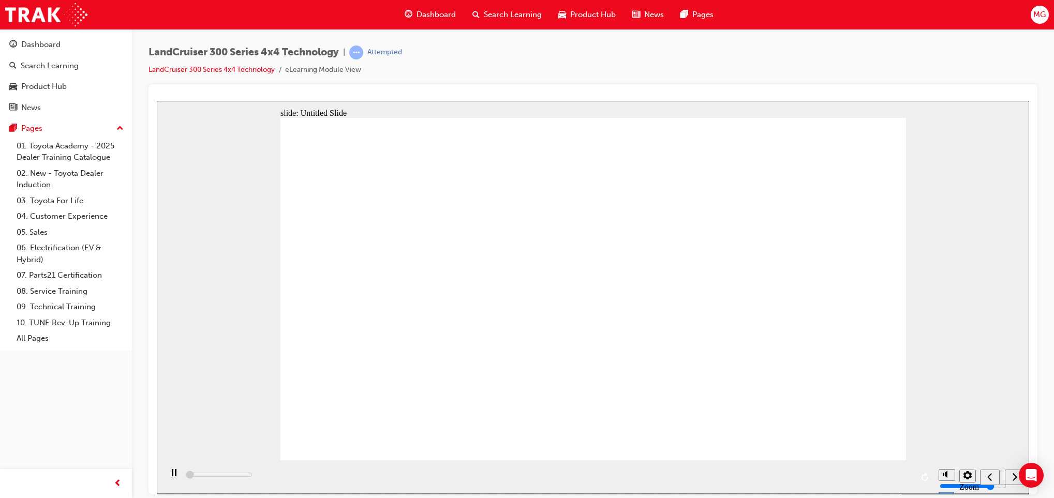
click at [963, 478] on icon "settings" at bounding box center [967, 475] width 8 height 8
click at [972, 476] on button "settings" at bounding box center [967, 475] width 17 height 13
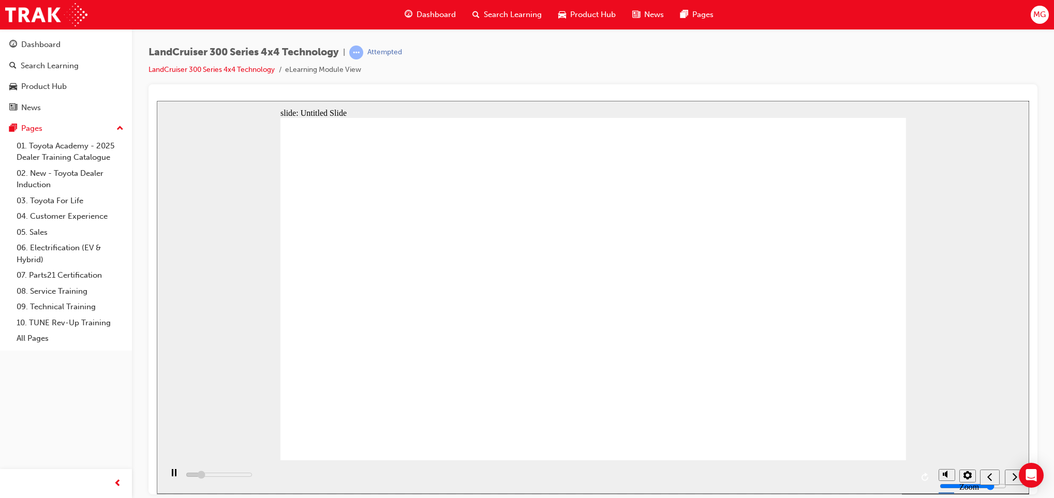
type input "94000"
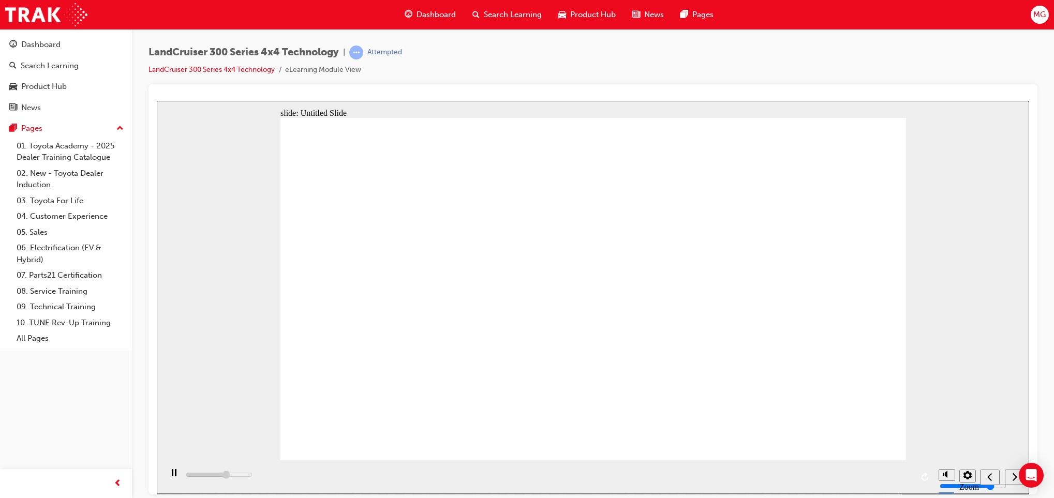
click at [172, 473] on icon "play/pause" at bounding box center [174, 472] width 5 height 7
click at [162, 468] on button "play/pause" at bounding box center [171, 477] width 18 height 18
click at [172, 473] on icon "play/pause" at bounding box center [174, 472] width 5 height 7
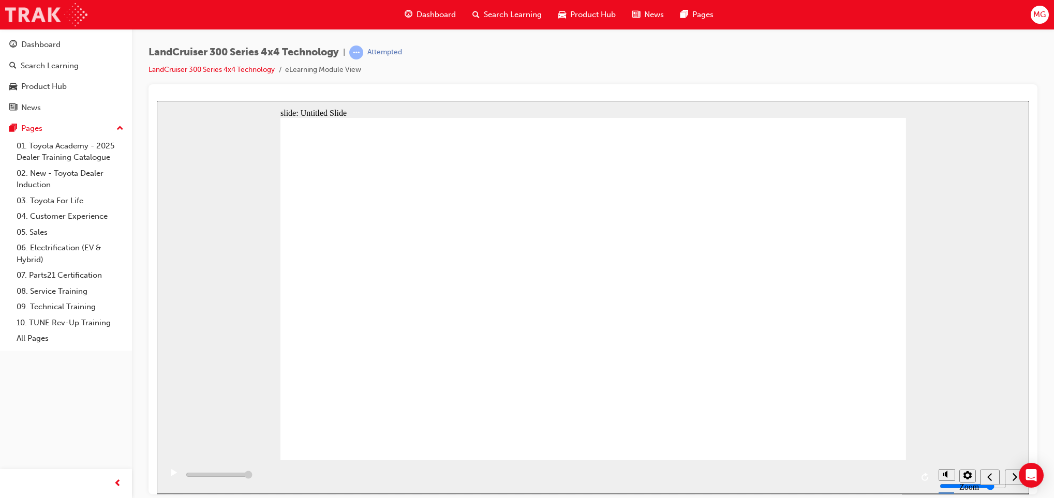
click at [56, 8] on img at bounding box center [46, 14] width 82 height 23
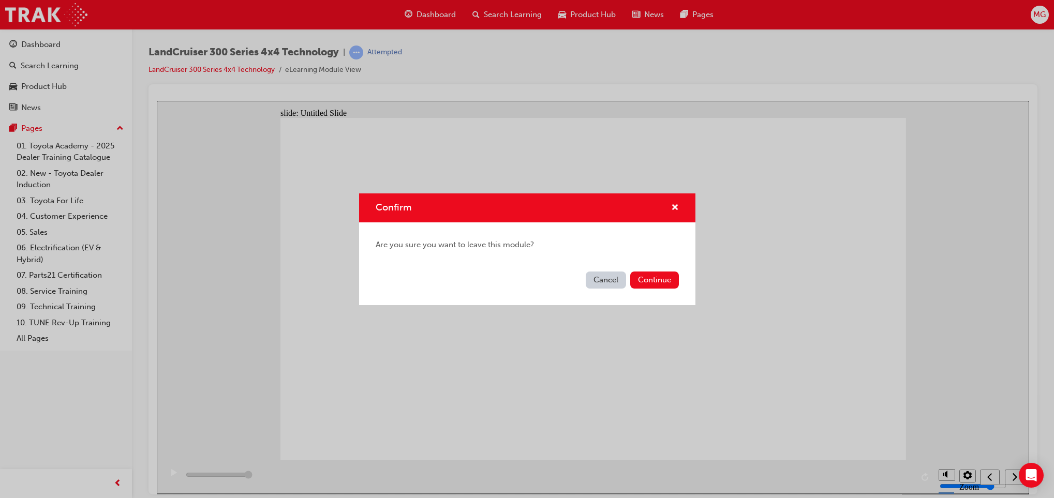
click at [611, 273] on button "Cancel" at bounding box center [606, 280] width 40 height 17
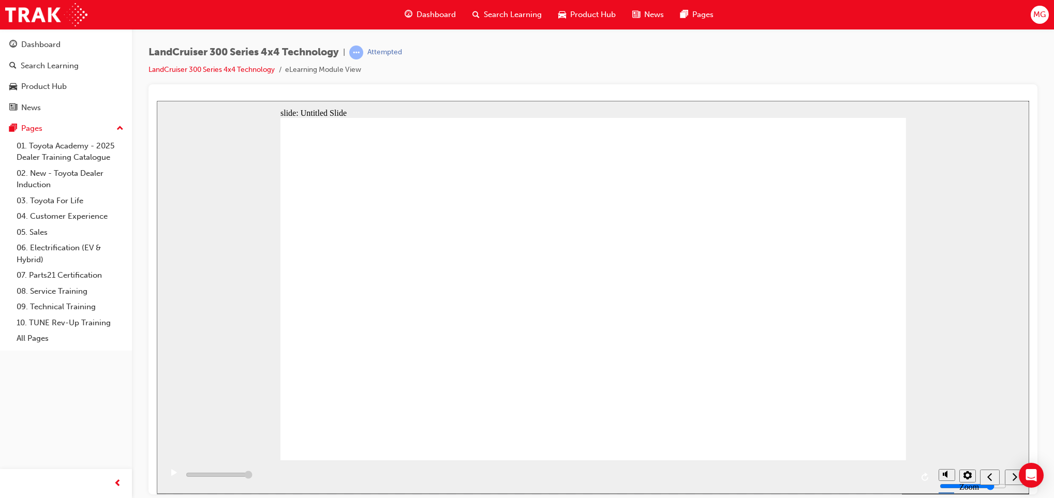
click at [167, 470] on div "play/pause" at bounding box center [174, 478] width 18 height 18
click at [165, 481] on div "play/pause" at bounding box center [174, 478] width 18 height 18
click at [1012, 478] on icon "next" at bounding box center [1014, 476] width 5 height 9
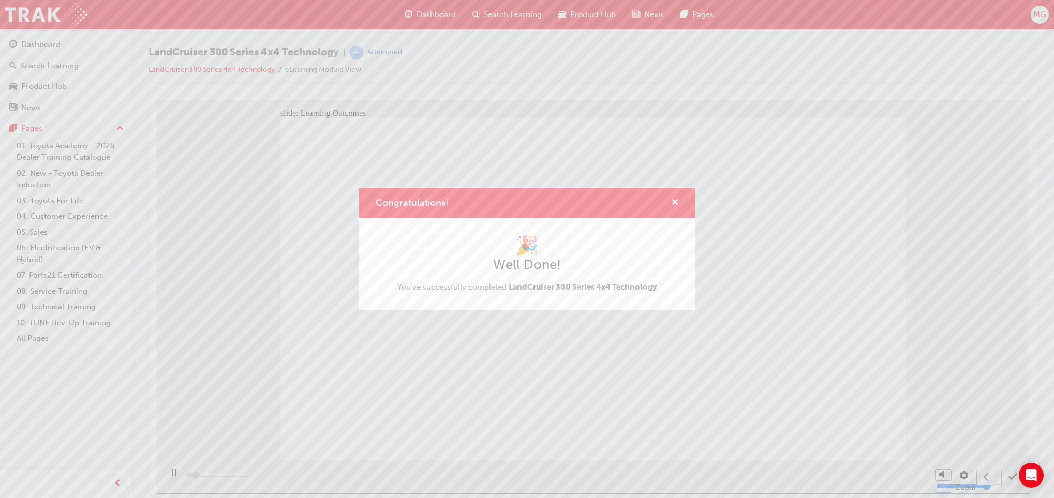
type input "1200"
drag, startPoint x: 691, startPoint y: 186, endPoint x: 673, endPoint y: 202, distance: 24.2
click at [673, 202] on div "Congratulations! 🎉 Well Done! You've successfully completed LandCruiser 300 Ser…" at bounding box center [527, 249] width 1054 height 498
click at [673, 202] on span "cross-icon" at bounding box center [675, 203] width 8 height 9
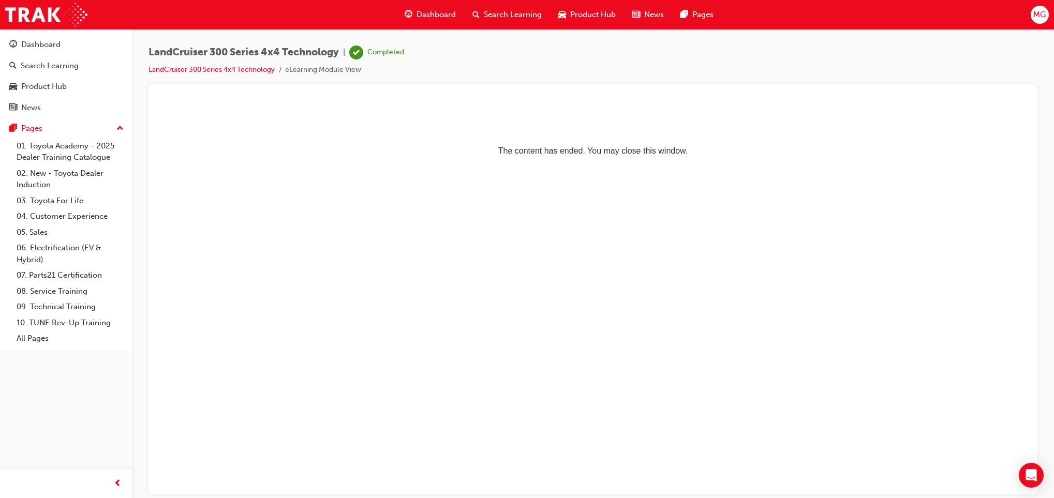
click at [271, 138] on p "The content has ended. You may close this window." at bounding box center [593, 132] width 864 height 47
click at [580, 21] on div "Product Hub" at bounding box center [587, 14] width 74 height 21
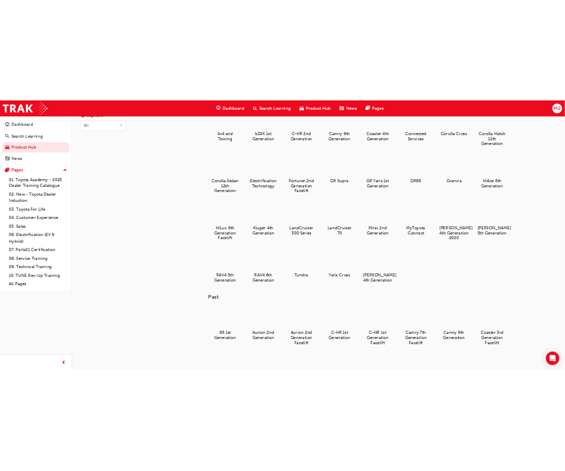
scroll to position [55, 0]
